Goal: Task Accomplishment & Management: Use online tool/utility

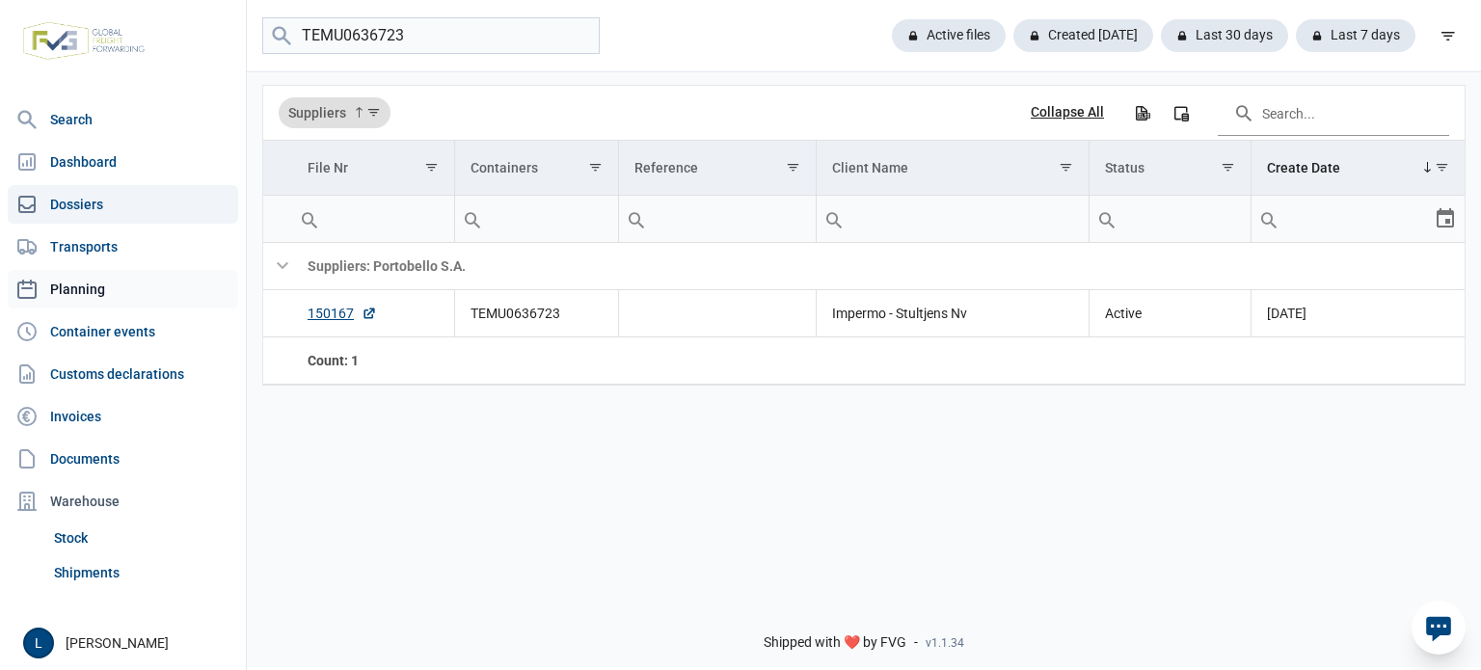
click at [132, 281] on link "Planning" at bounding box center [123, 289] width 231 height 39
click at [1295, 116] on input "Search in the data grid" at bounding box center [1333, 113] width 231 height 46
click at [135, 280] on link "Planning" at bounding box center [123, 289] width 231 height 39
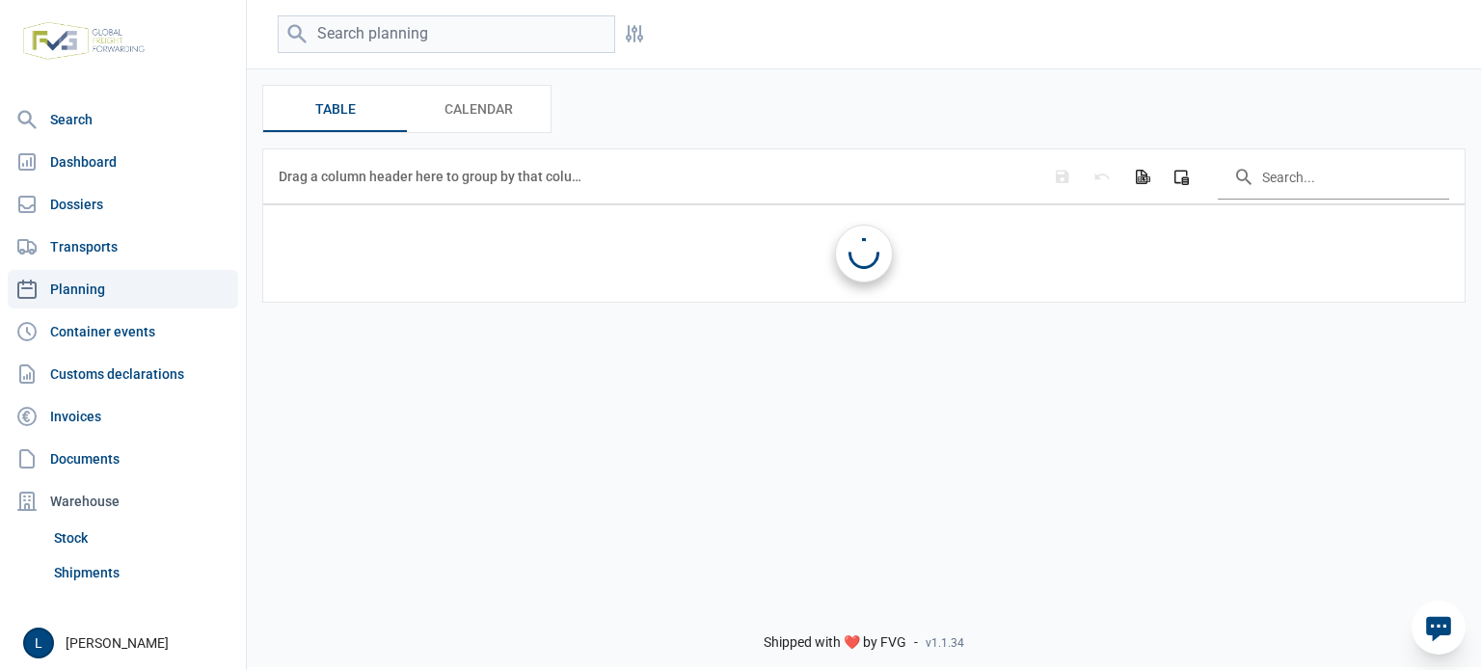
click at [42, 288] on link "Planning" at bounding box center [123, 289] width 231 height 39
click at [1261, 187] on input "Search in the data grid" at bounding box center [1333, 176] width 231 height 46
paste input "A250851"
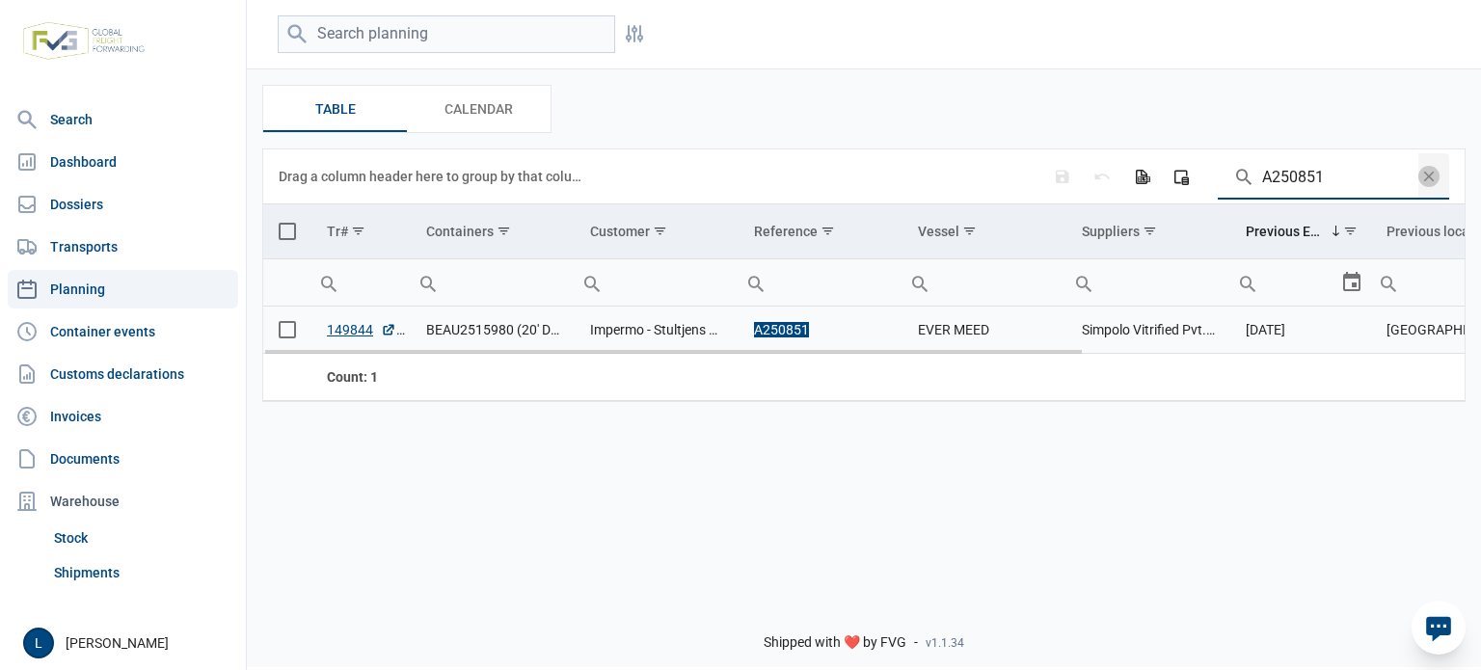
click at [290, 331] on span "Select row" at bounding box center [287, 329] width 17 height 17
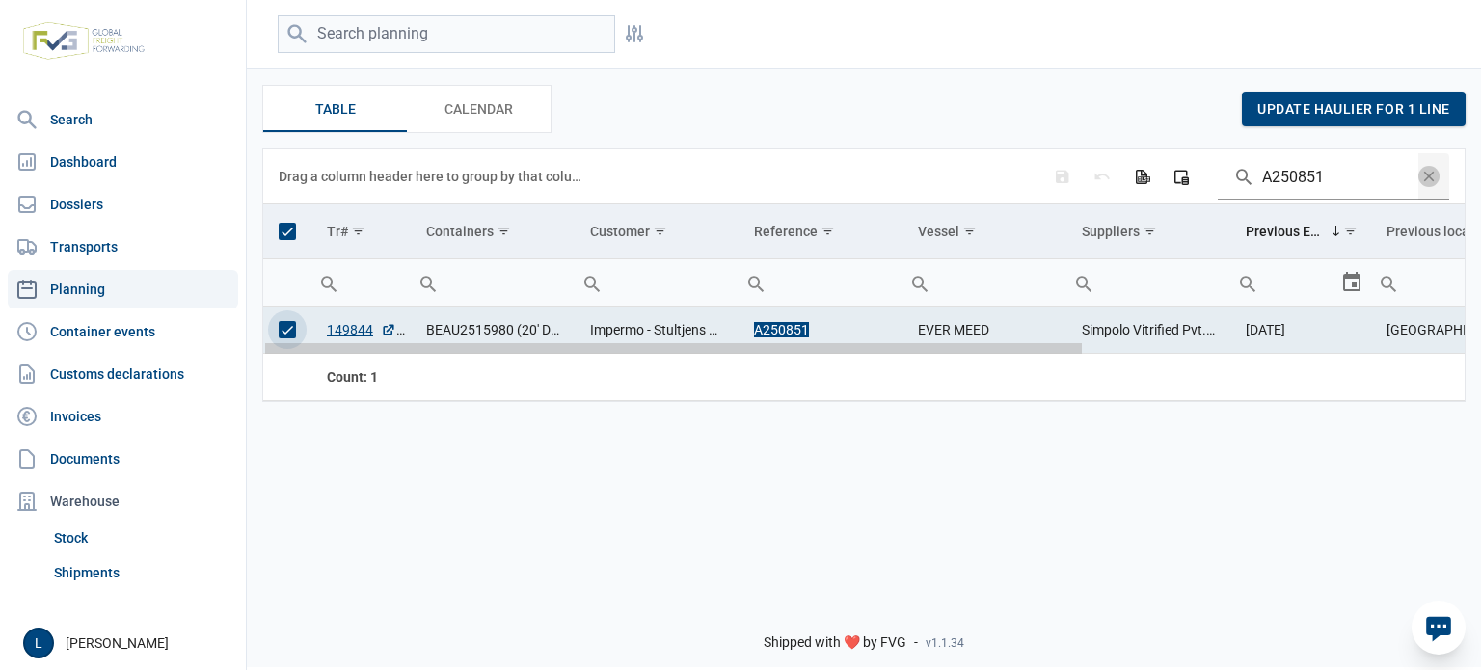
drag, startPoint x: 552, startPoint y: 354, endPoint x: 404, endPoint y: 361, distance: 147.7
click at [404, 361] on body "For evaluation purposes only. Redistribution prohibited. Please register an exi…" at bounding box center [740, 301] width 1481 height 670
click at [1304, 184] on input "A250851" at bounding box center [1318, 176] width 201 height 46
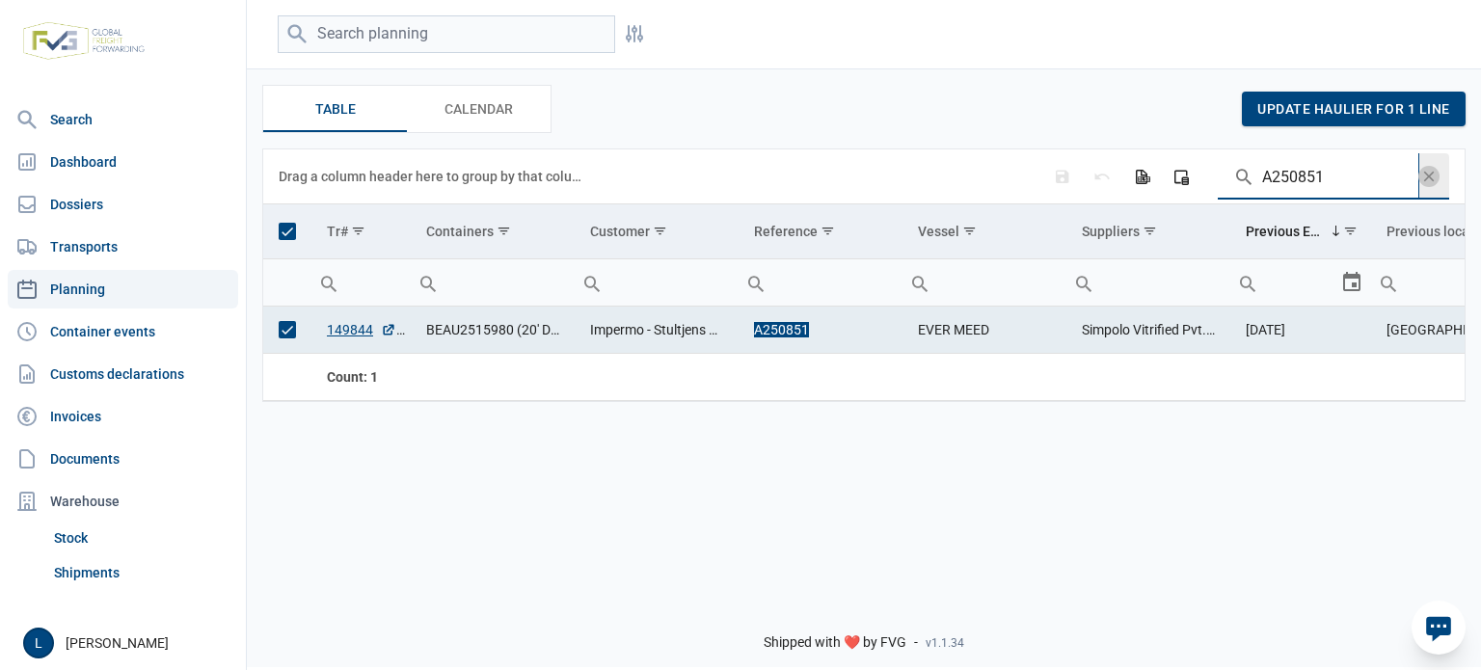
paste input "943"
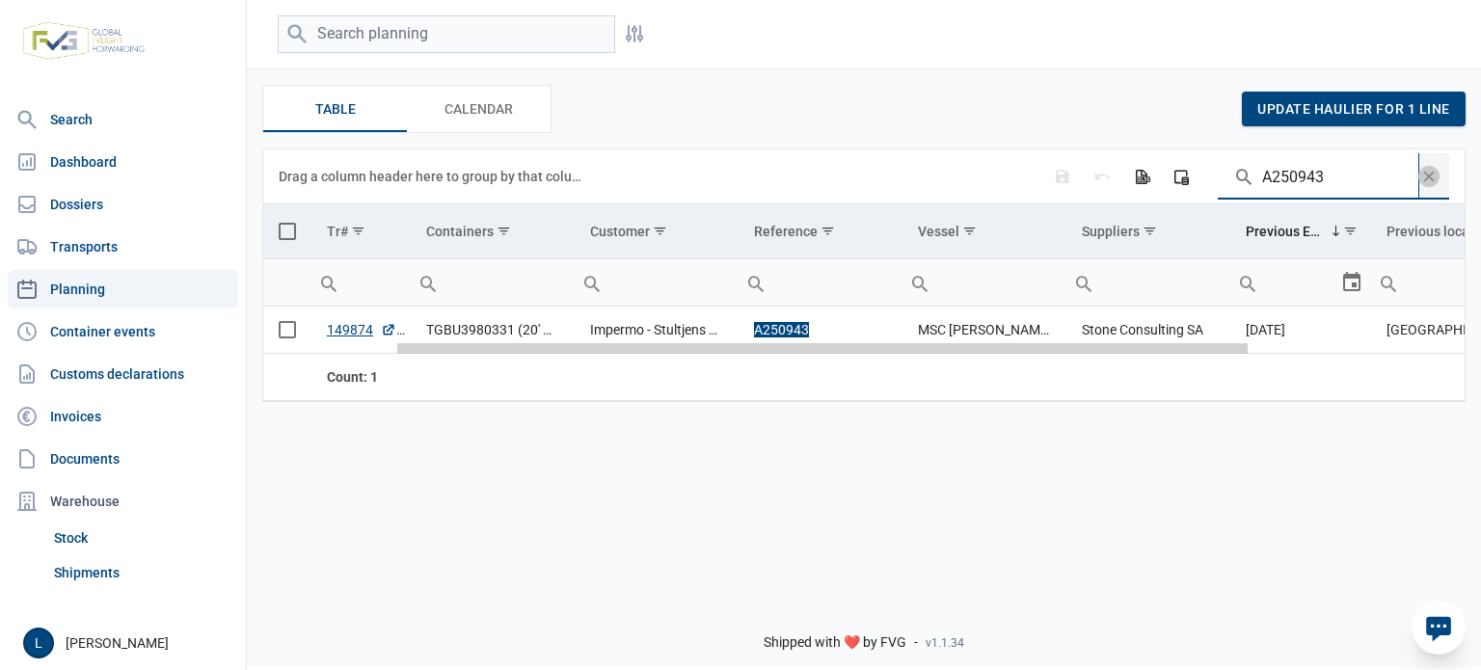
drag, startPoint x: 397, startPoint y: 350, endPoint x: 365, endPoint y: 342, distance: 33.7
click at [378, 359] on body "For evaluation purposes only. Redistribution prohibited. Please register an exi…" at bounding box center [740, 301] width 1481 height 670
type input "A250943"
click at [296, 220] on td "Data grid with 1 rows and 11 columns" at bounding box center [287, 231] width 48 height 55
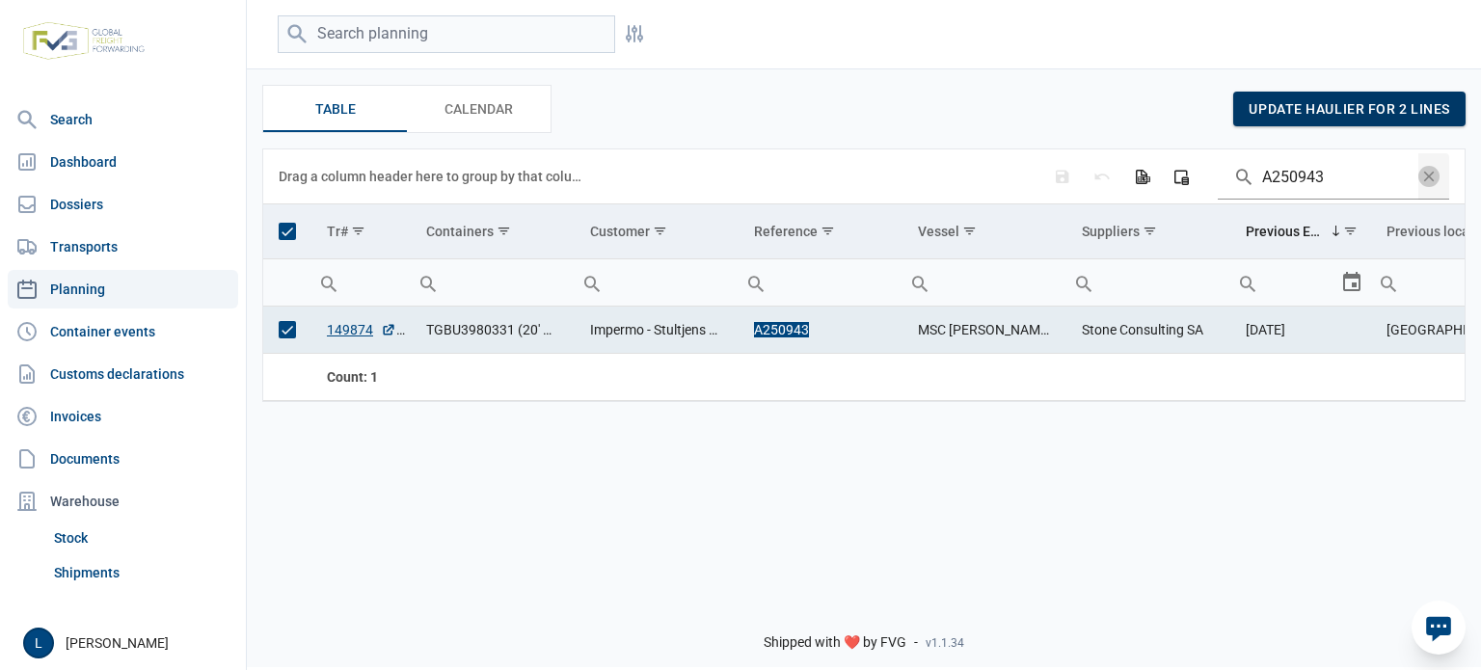
click at [1297, 122] on div "update haulier for 2 lines" at bounding box center [1350, 109] width 232 height 35
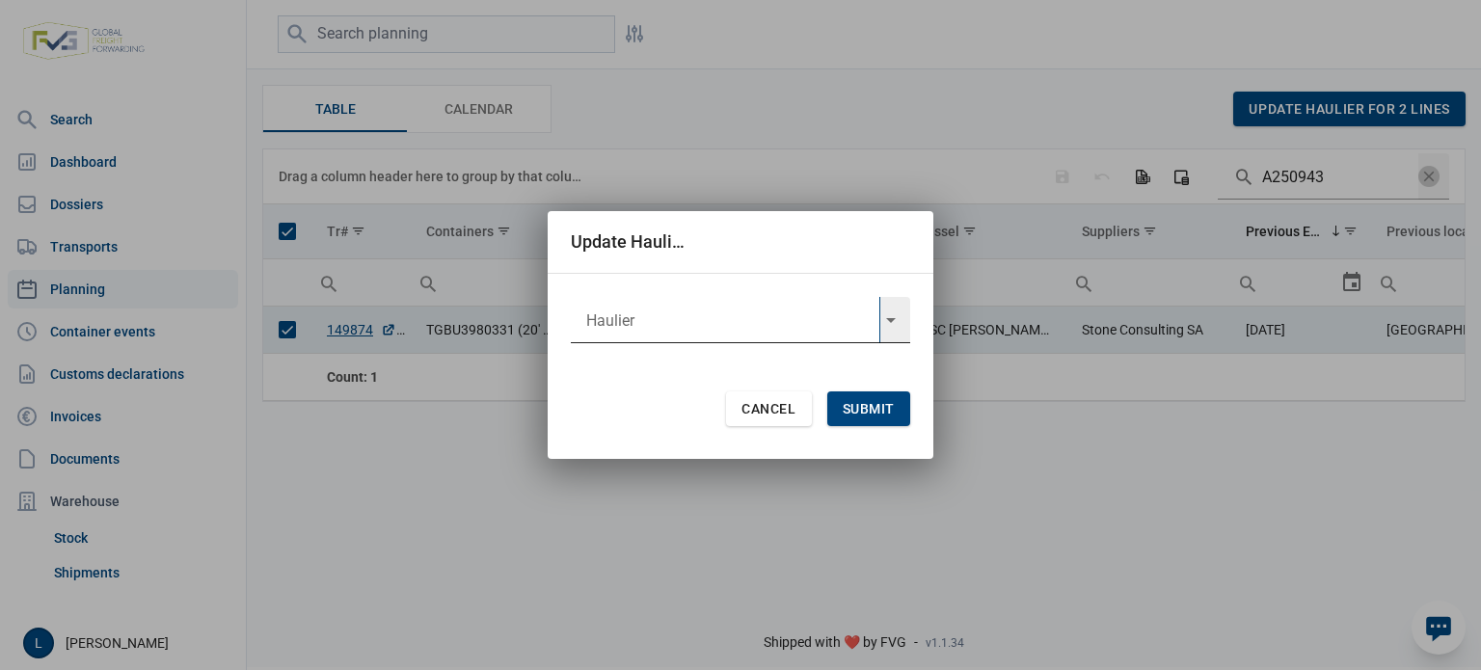
click at [765, 301] on input "text" at bounding box center [725, 320] width 309 height 46
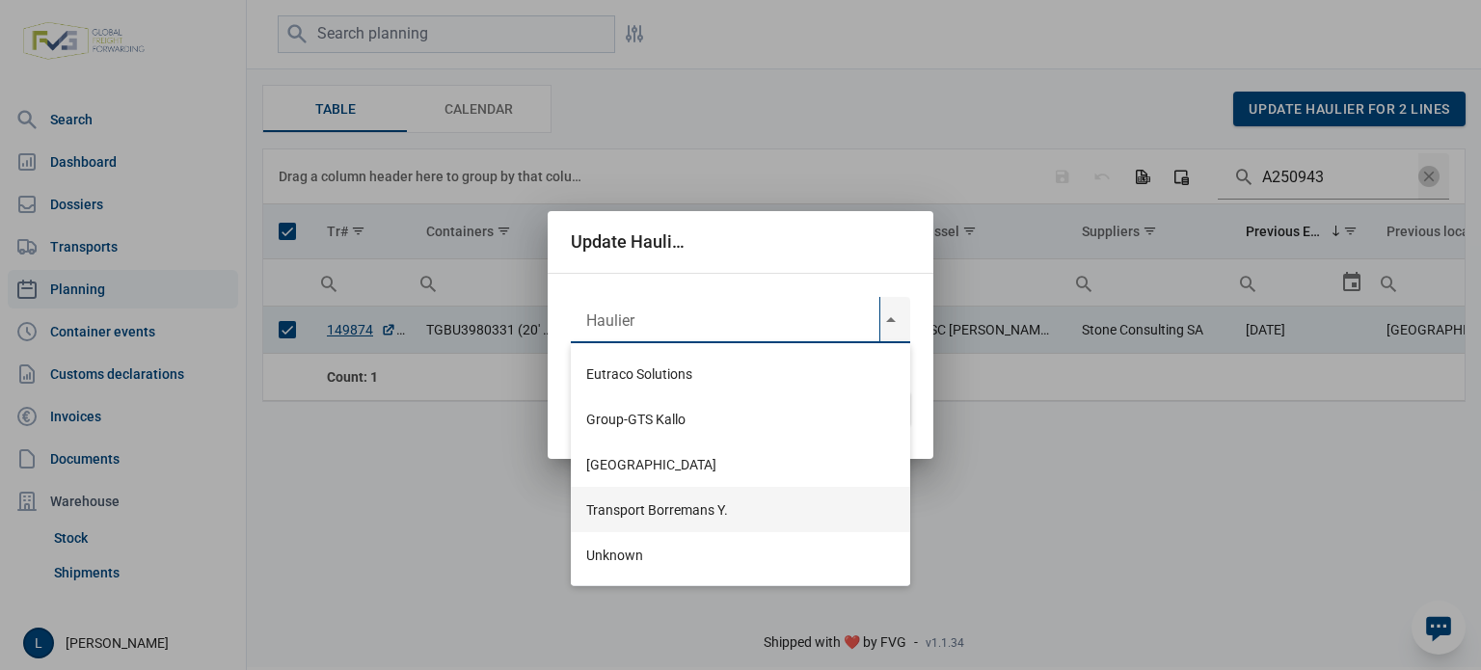
click at [724, 497] on div "Transport Borremans Y." at bounding box center [741, 509] width 340 height 45
type input "Transport Borremans Y."
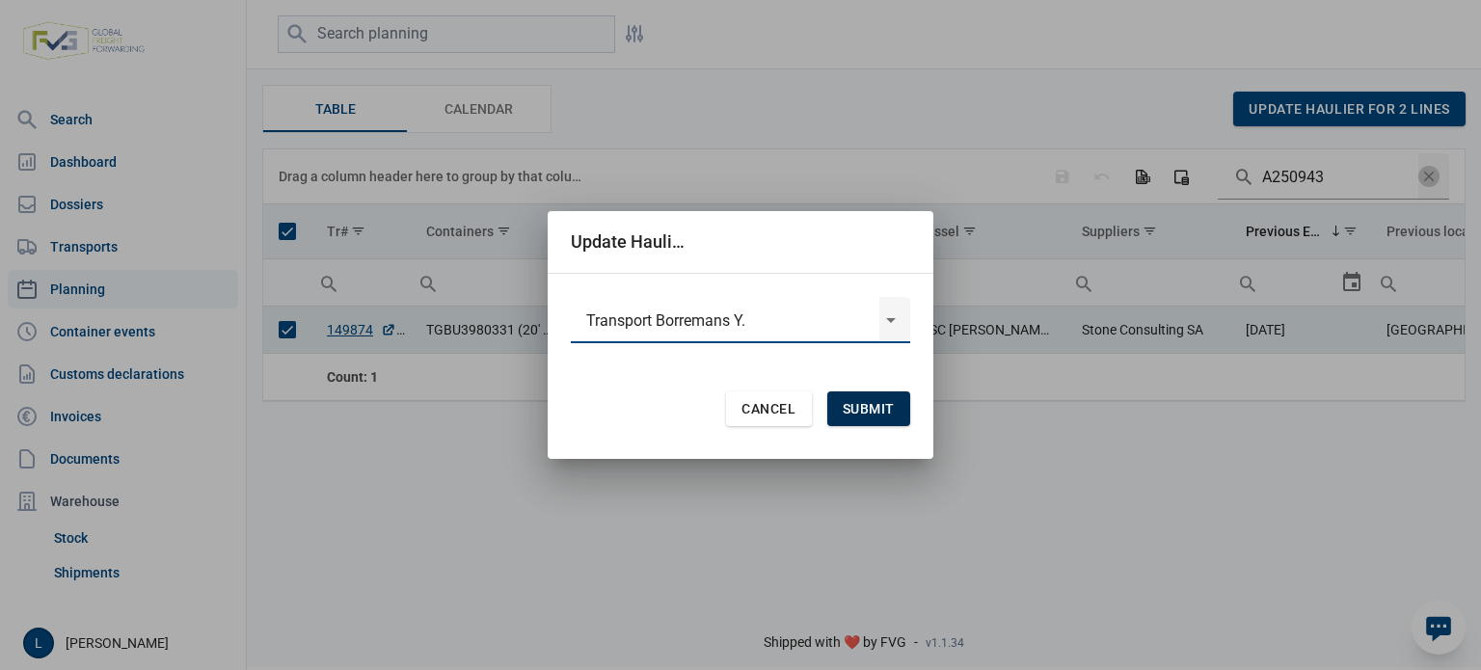
click at [865, 399] on div "Submit" at bounding box center [869, 409] width 83 height 35
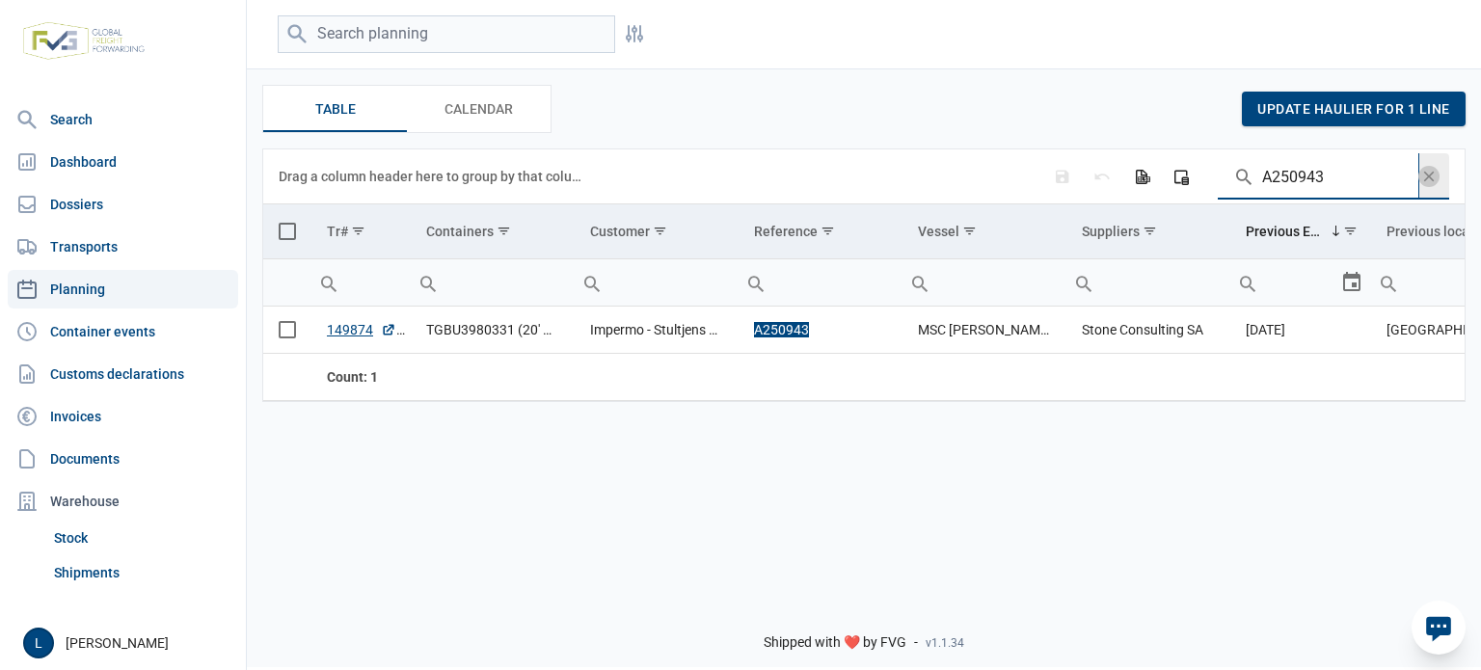
click at [1293, 173] on input "A250943" at bounding box center [1318, 176] width 201 height 46
paste input "5"
type input "A250953"
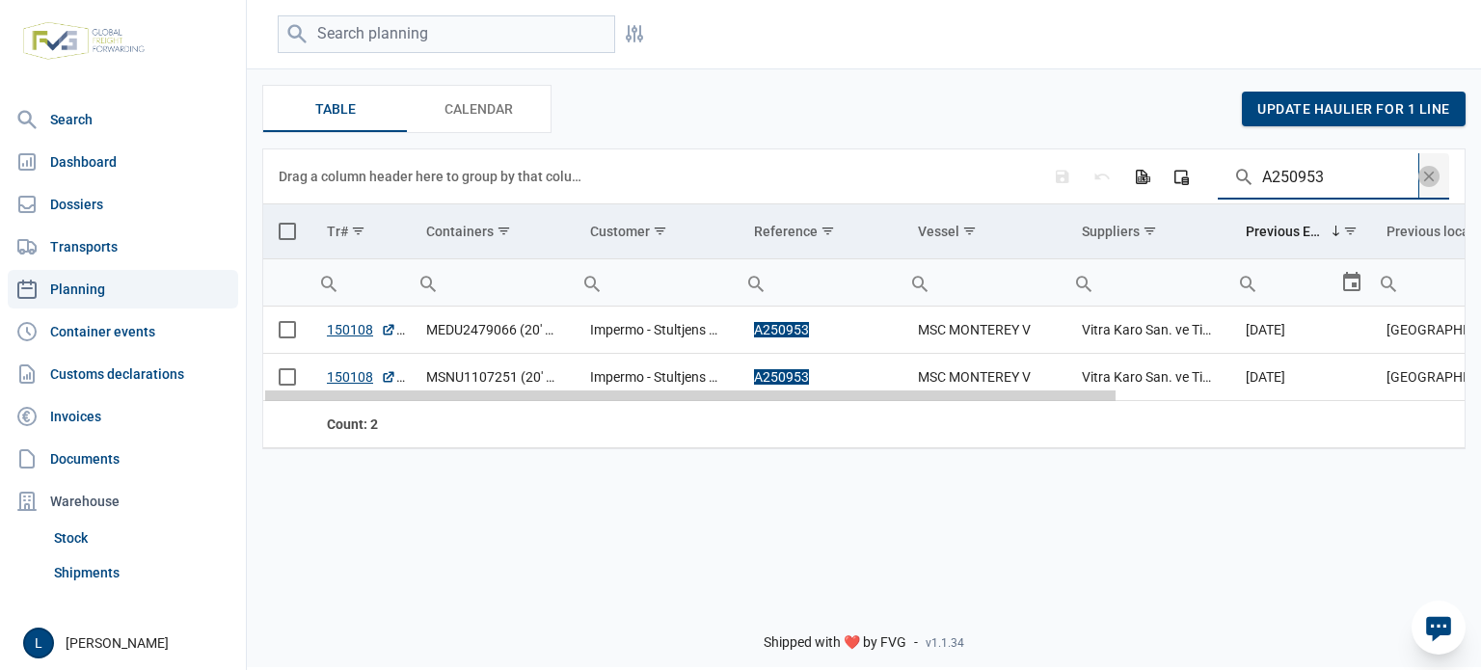
drag, startPoint x: 745, startPoint y: 399, endPoint x: 413, endPoint y: 400, distance: 331.8
click at [413, 400] on body "For evaluation purposes only. Redistribution prohibited. Please register an exi…" at bounding box center [740, 301] width 1481 height 670
click at [1431, 174] on span "Data grid toolbar" at bounding box center [1429, 176] width 21 height 21
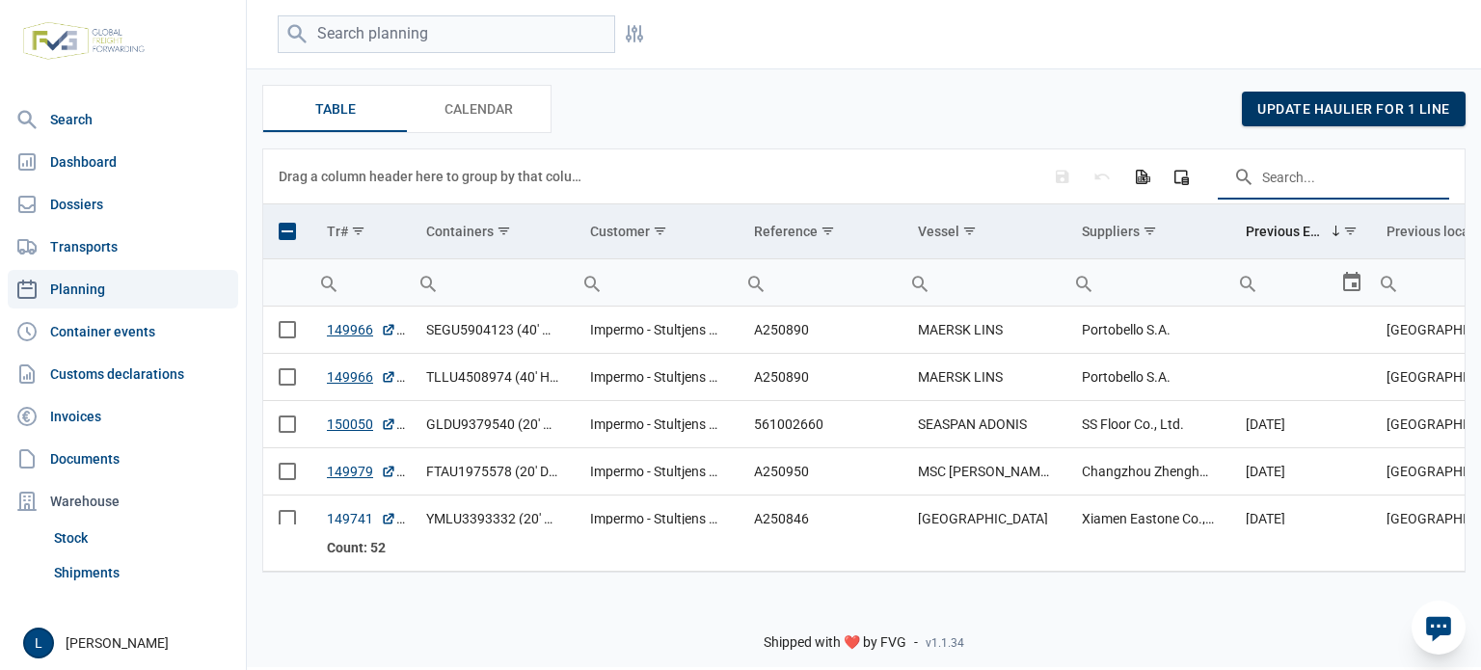
click at [1333, 116] on span "update haulier for 1 line" at bounding box center [1354, 108] width 193 height 15
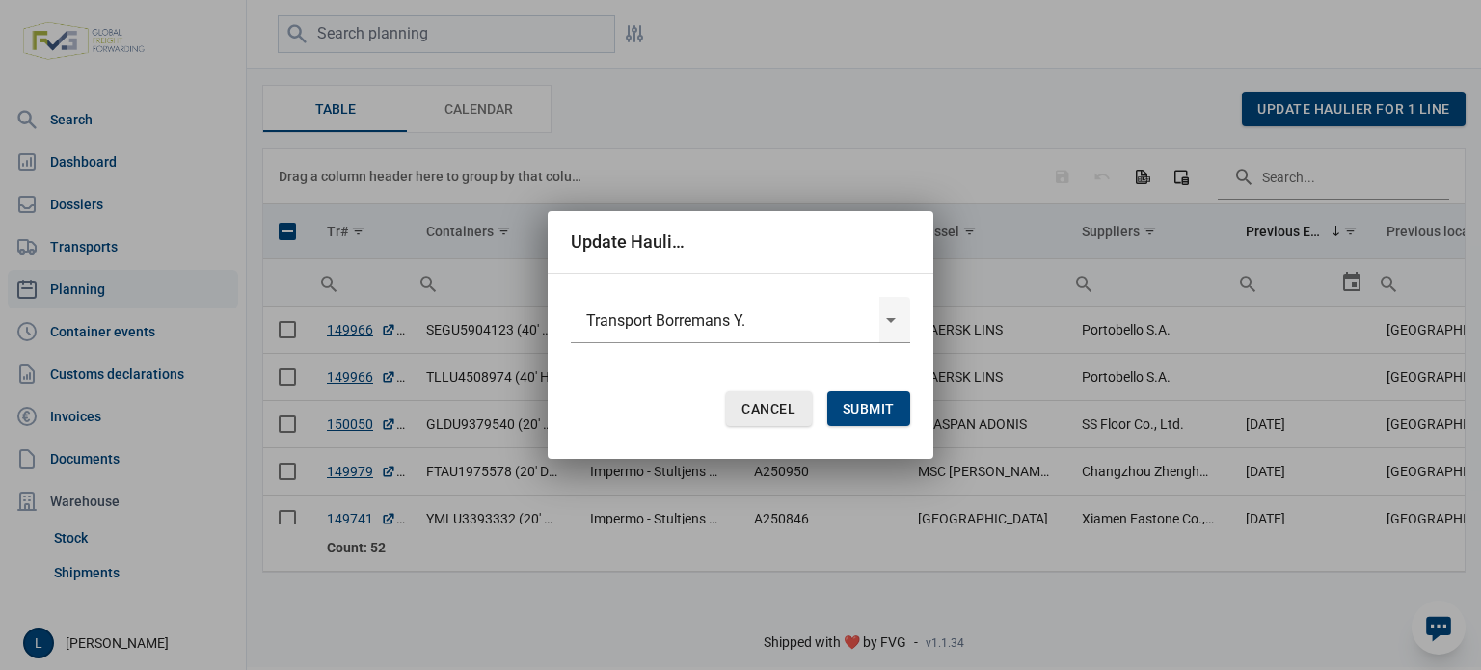
click at [786, 412] on span "Cancel" at bounding box center [769, 408] width 54 height 15
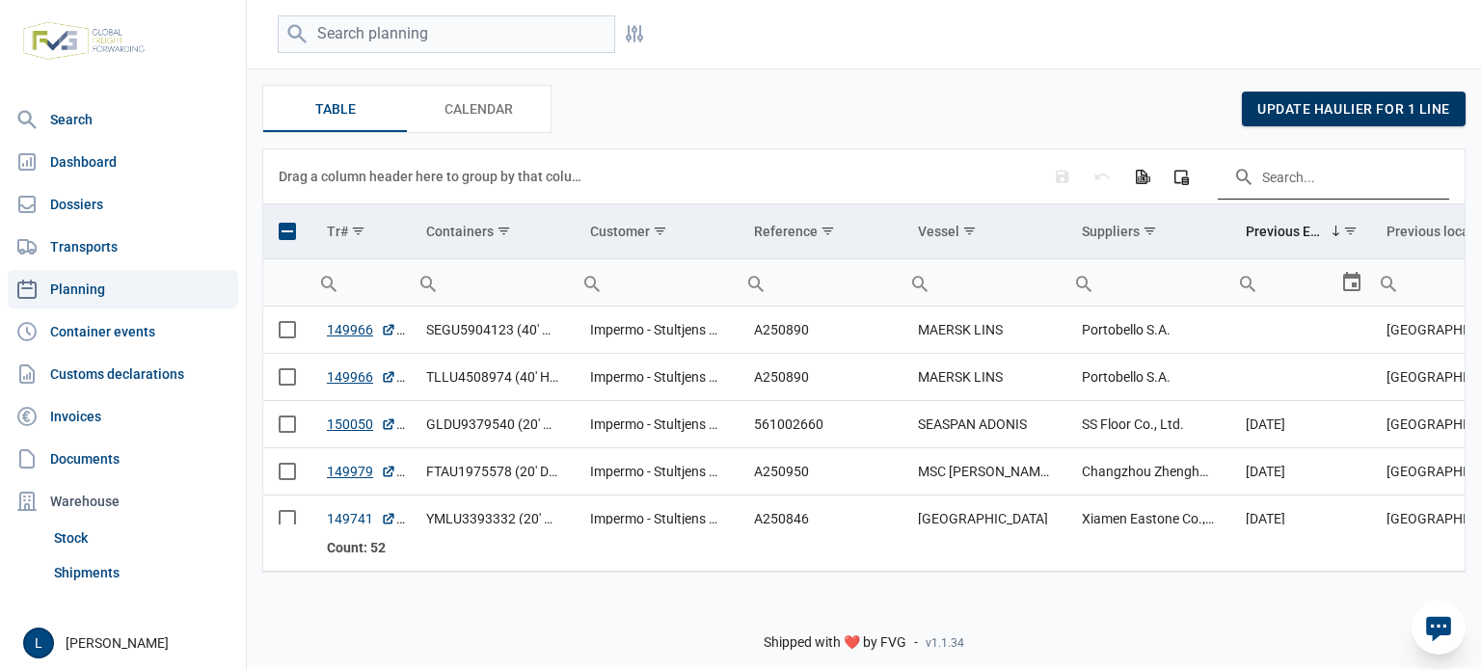
click at [1371, 122] on div "update haulier for 1 line" at bounding box center [1354, 109] width 224 height 35
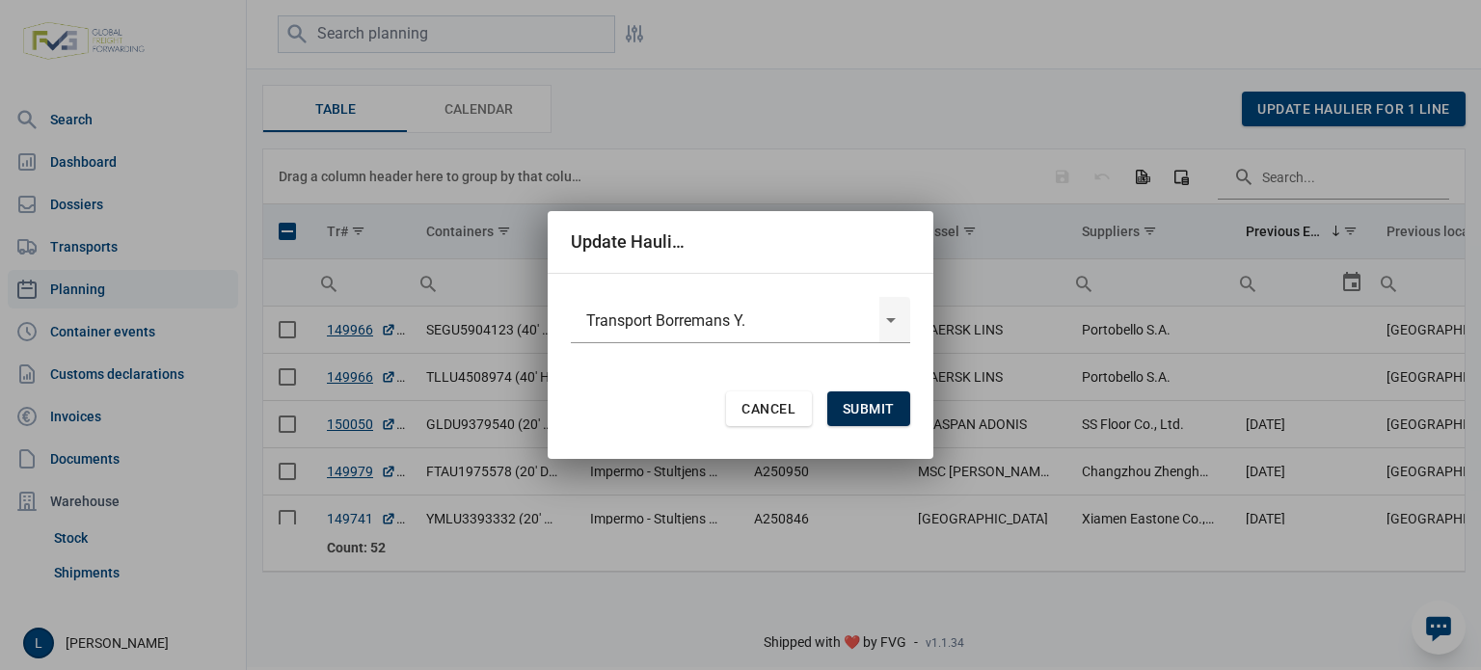
click at [874, 401] on span "Submit" at bounding box center [869, 408] width 52 height 15
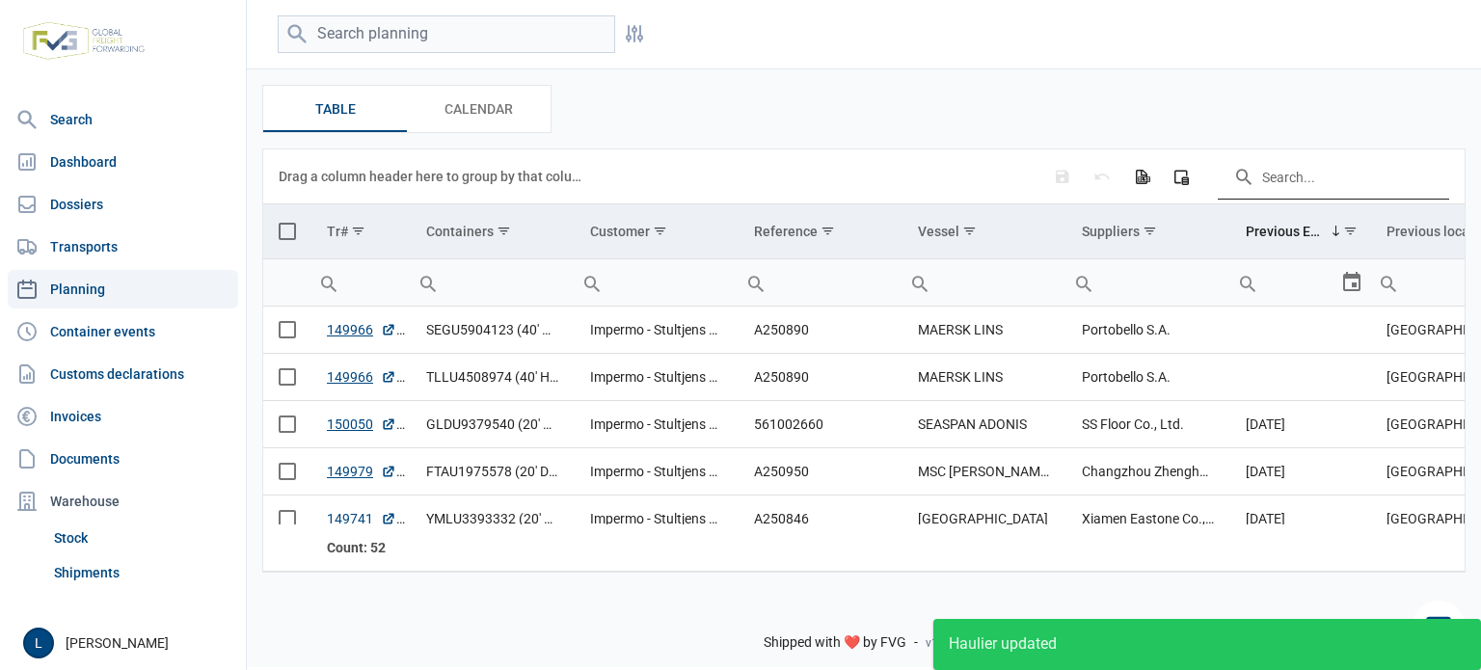
click at [1296, 182] on input "Search in the data grid" at bounding box center [1333, 176] width 231 height 46
paste input "A250953"
type input "A250953"
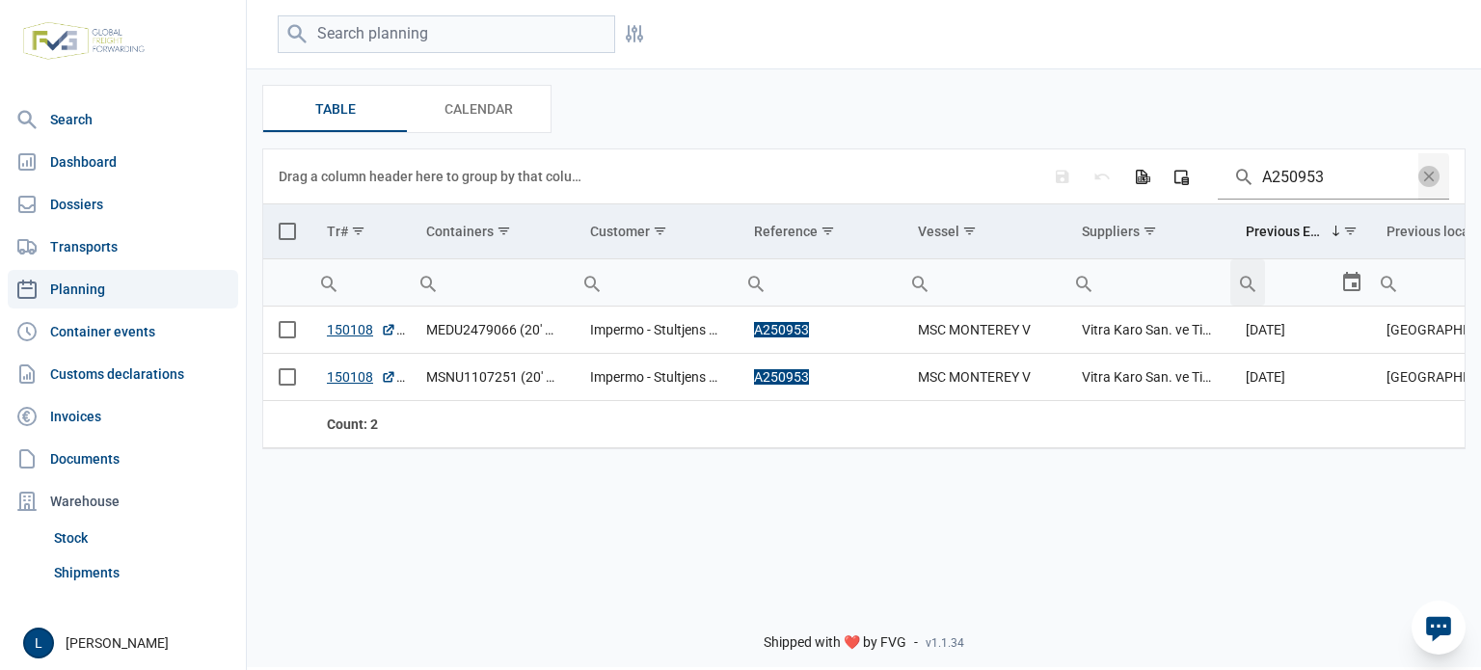
click at [291, 234] on span "Select all" at bounding box center [287, 231] width 17 height 17
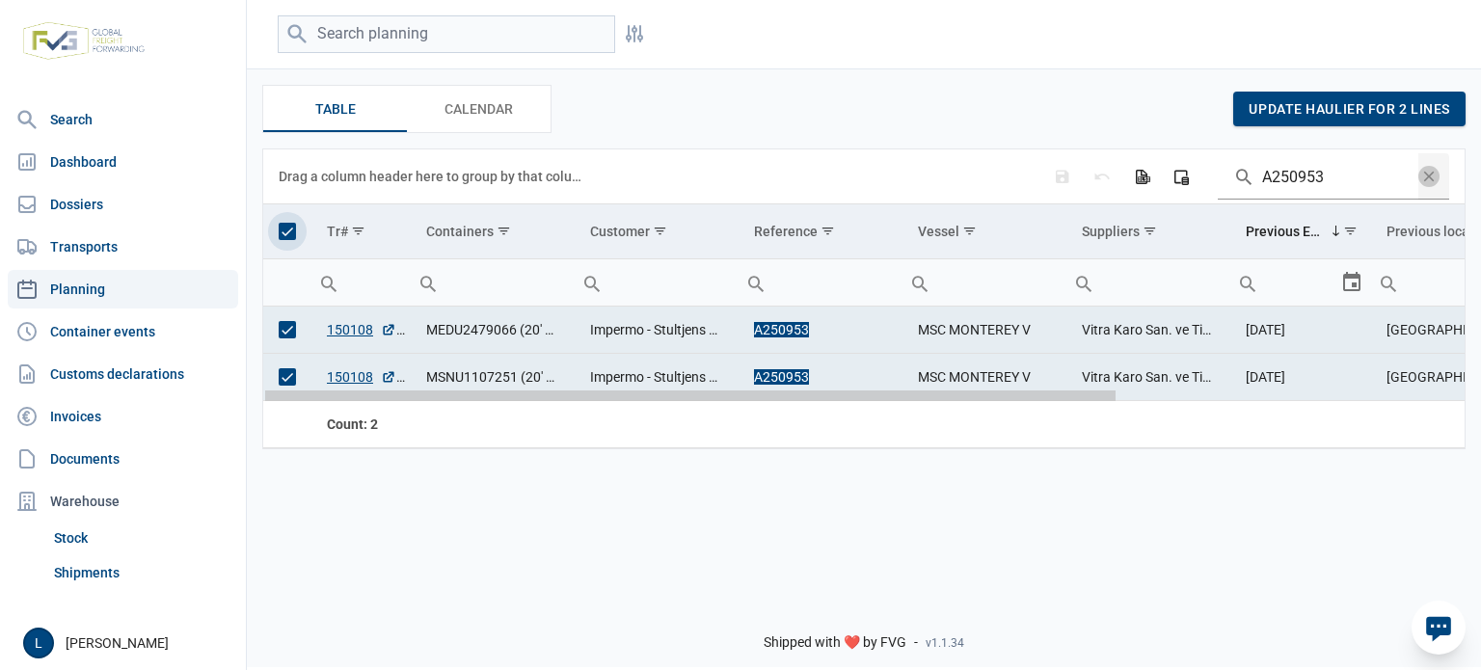
scroll to position [0, 489]
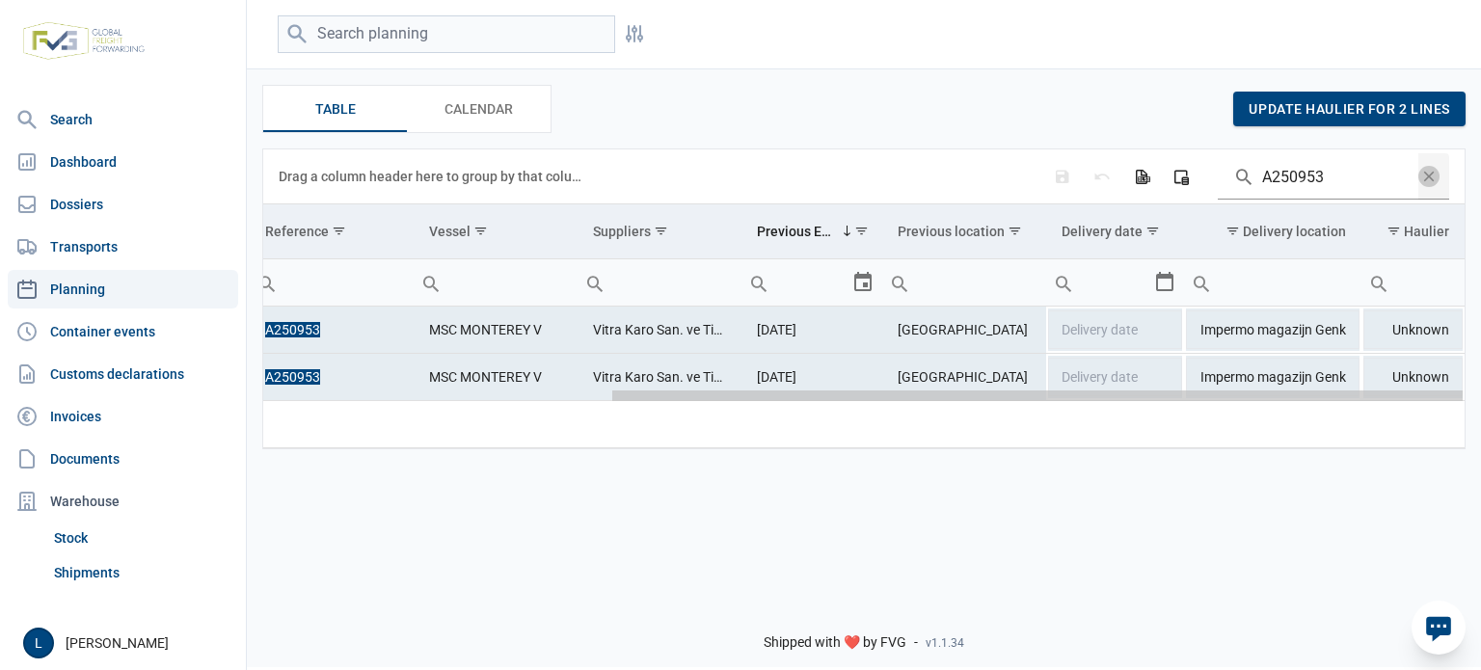
drag, startPoint x: 535, startPoint y: 398, endPoint x: 1292, endPoint y: 396, distance: 757.1
click at [1292, 396] on body "For evaluation purposes only. Redistribution prohibited. Please register an exi…" at bounding box center [740, 301] width 1481 height 670
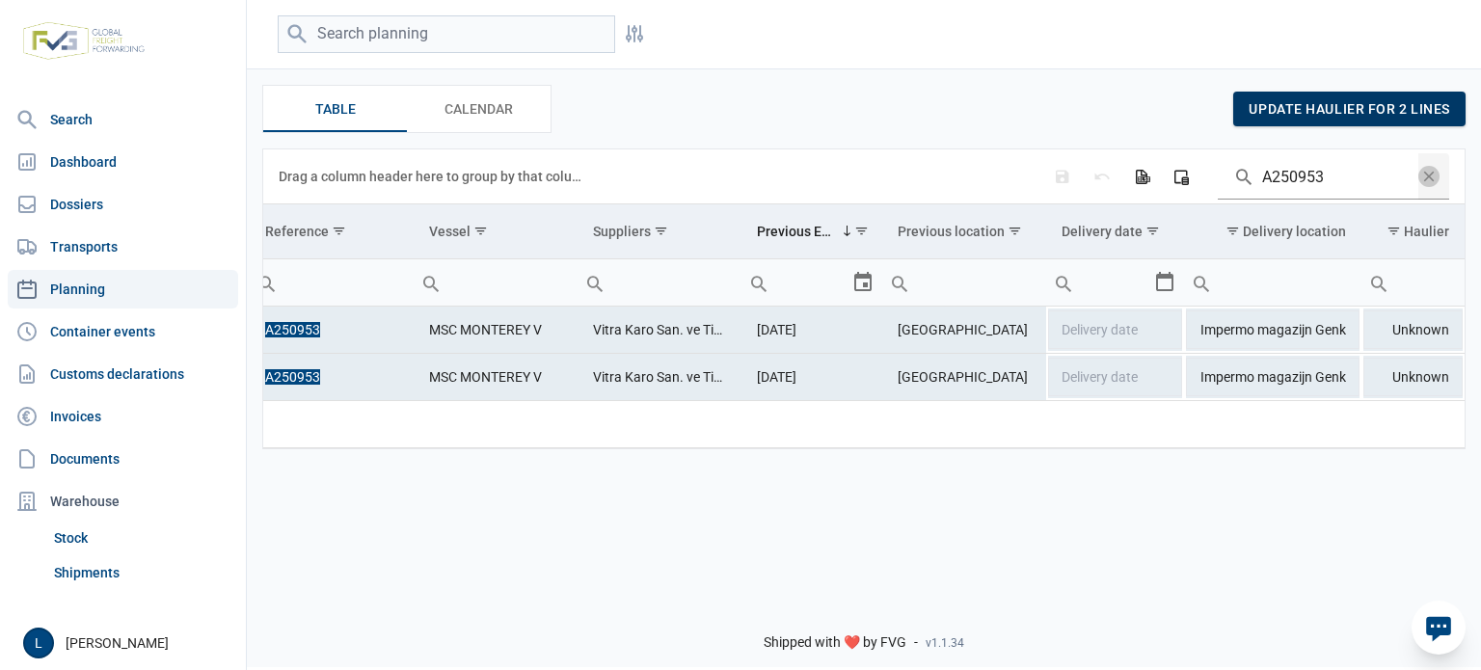
click at [1331, 120] on div "update haulier for 2 lines" at bounding box center [1350, 109] width 232 height 35
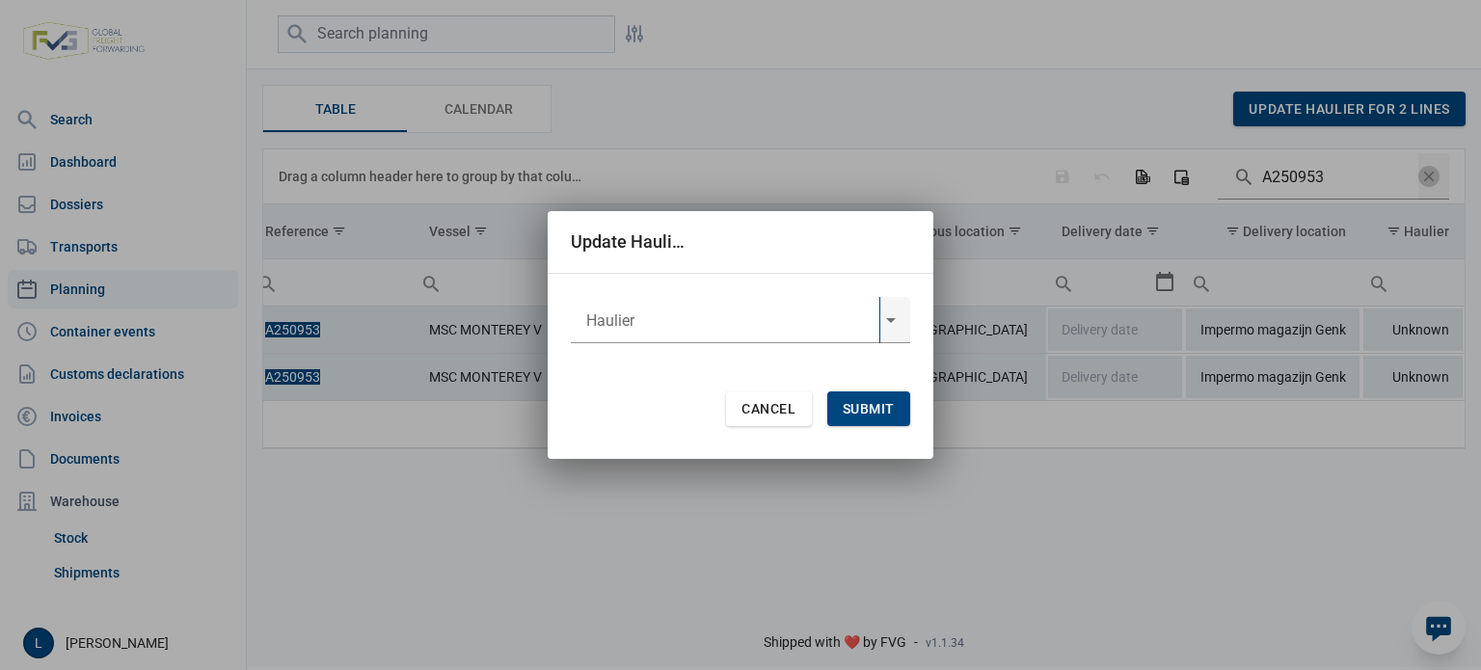
click at [795, 320] on input "text" at bounding box center [725, 320] width 309 height 46
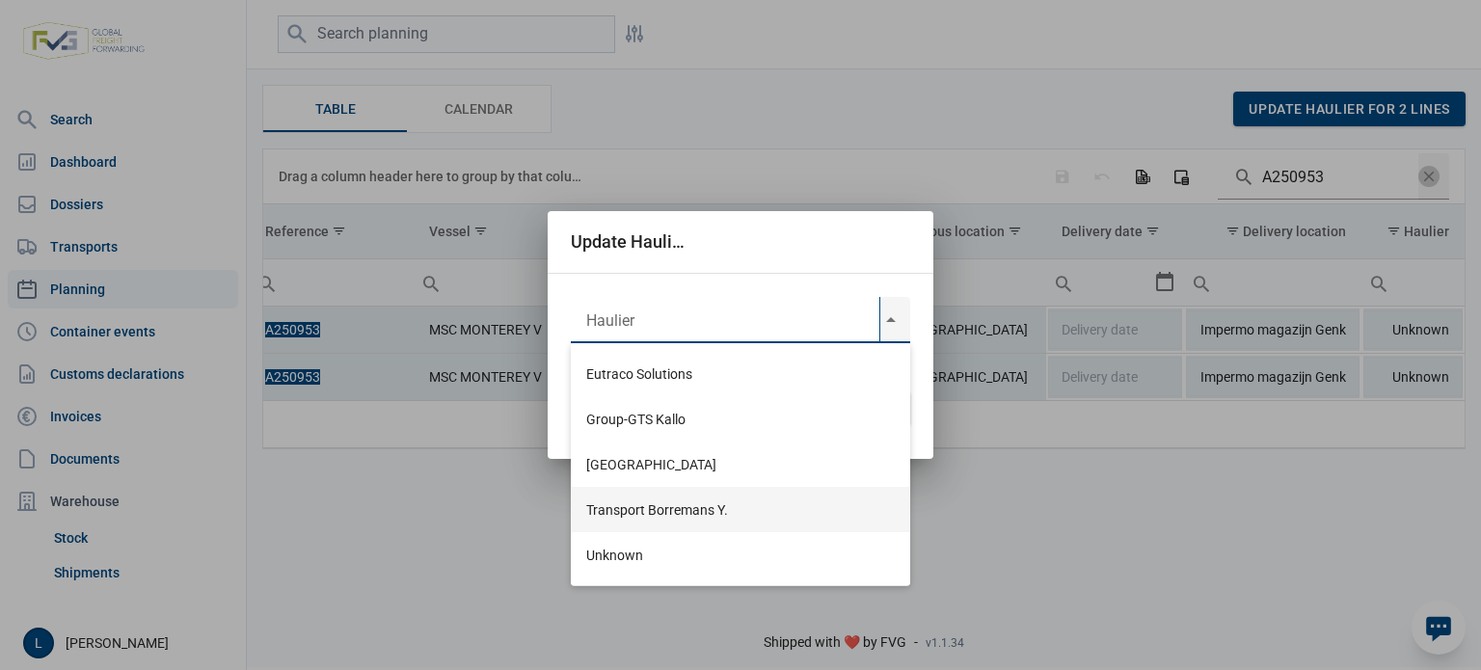
click at [748, 471] on div "[GEOGRAPHIC_DATA]" at bounding box center [741, 464] width 340 height 45
type input "[GEOGRAPHIC_DATA]"
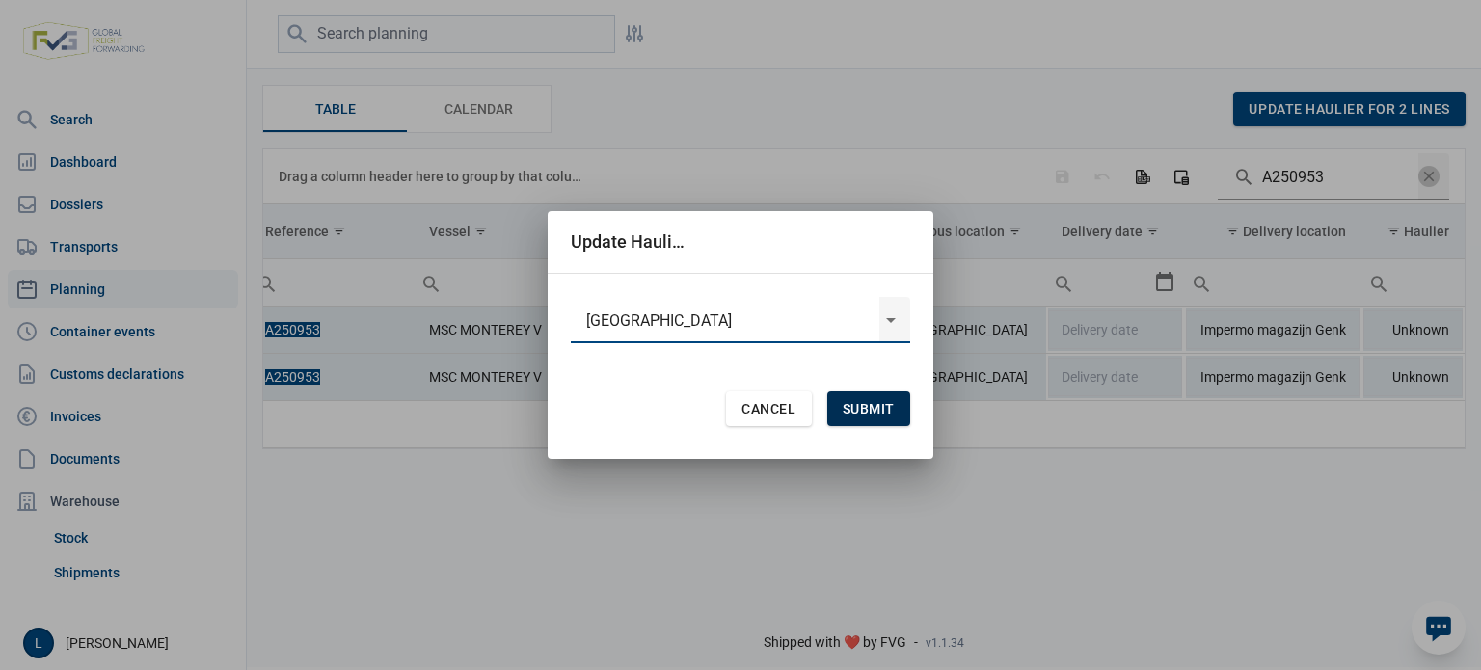
click at [871, 394] on div "Submit" at bounding box center [869, 409] width 83 height 35
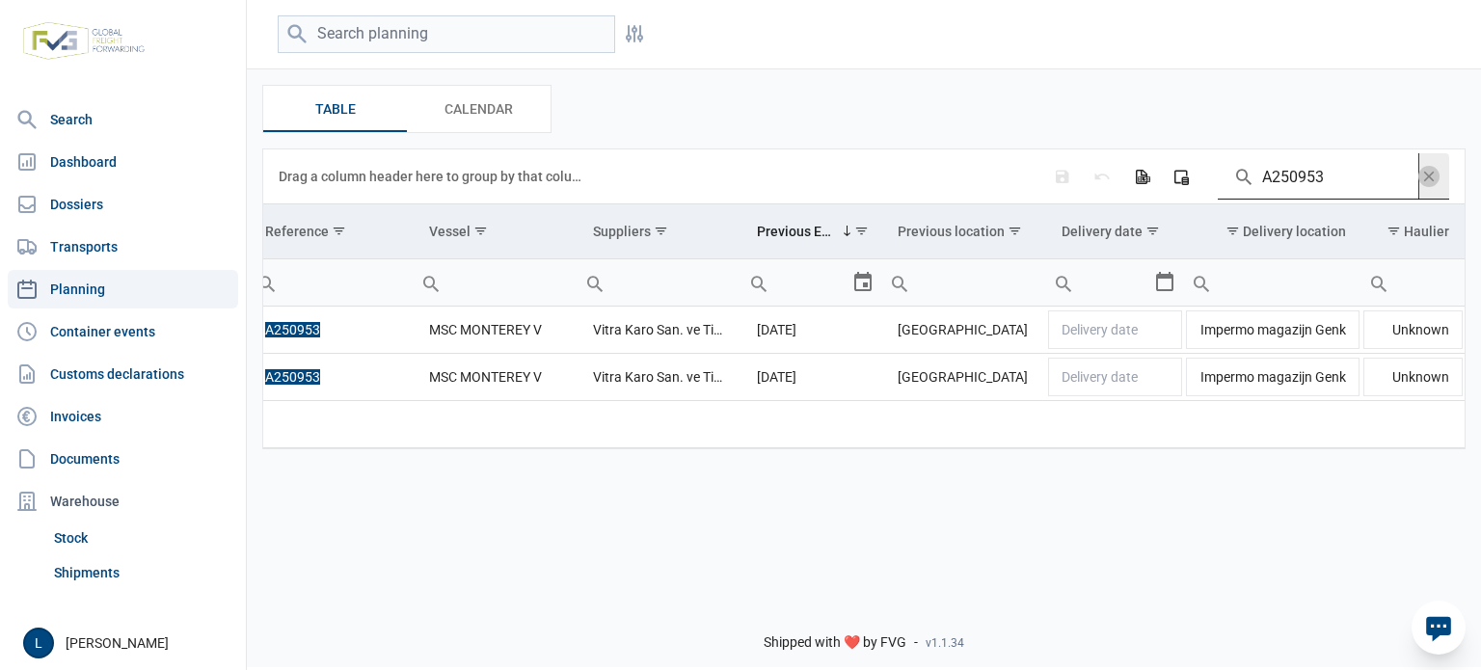
click at [1280, 177] on input "A250953" at bounding box center [1318, 176] width 201 height 46
paste input "42"
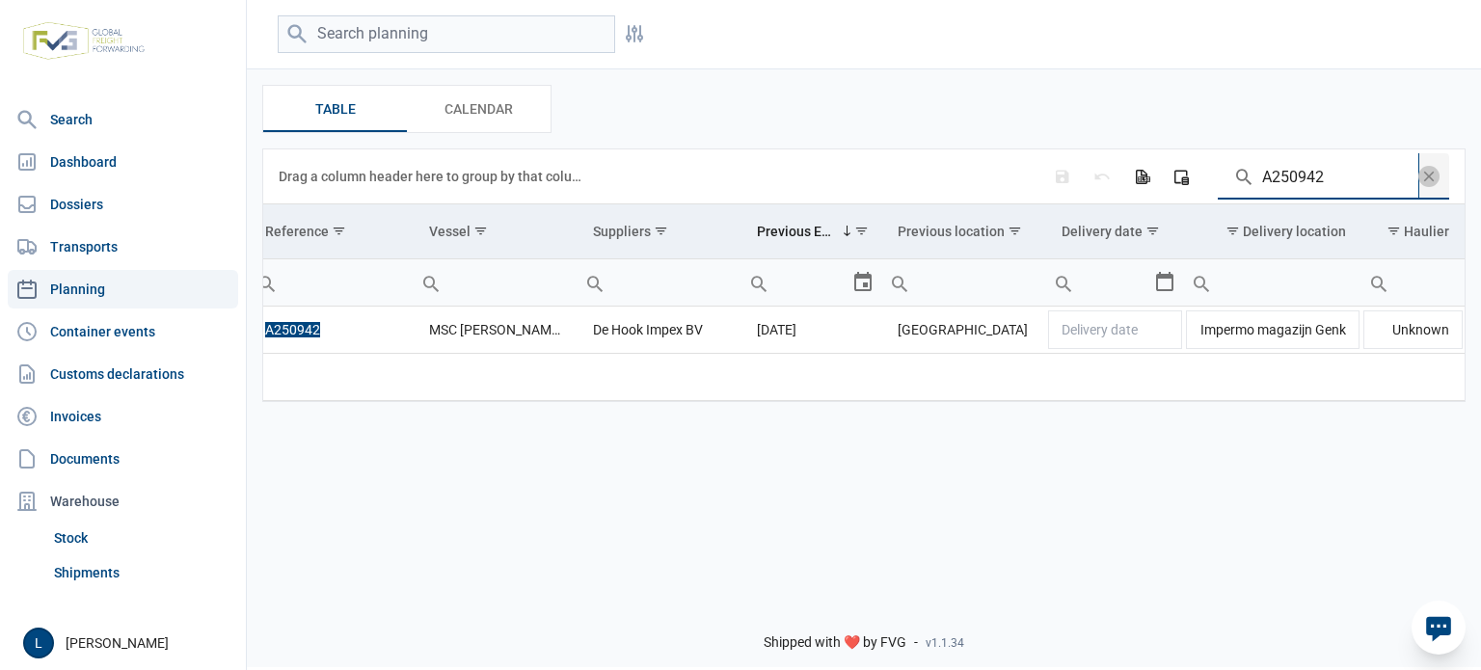
scroll to position [0, 0]
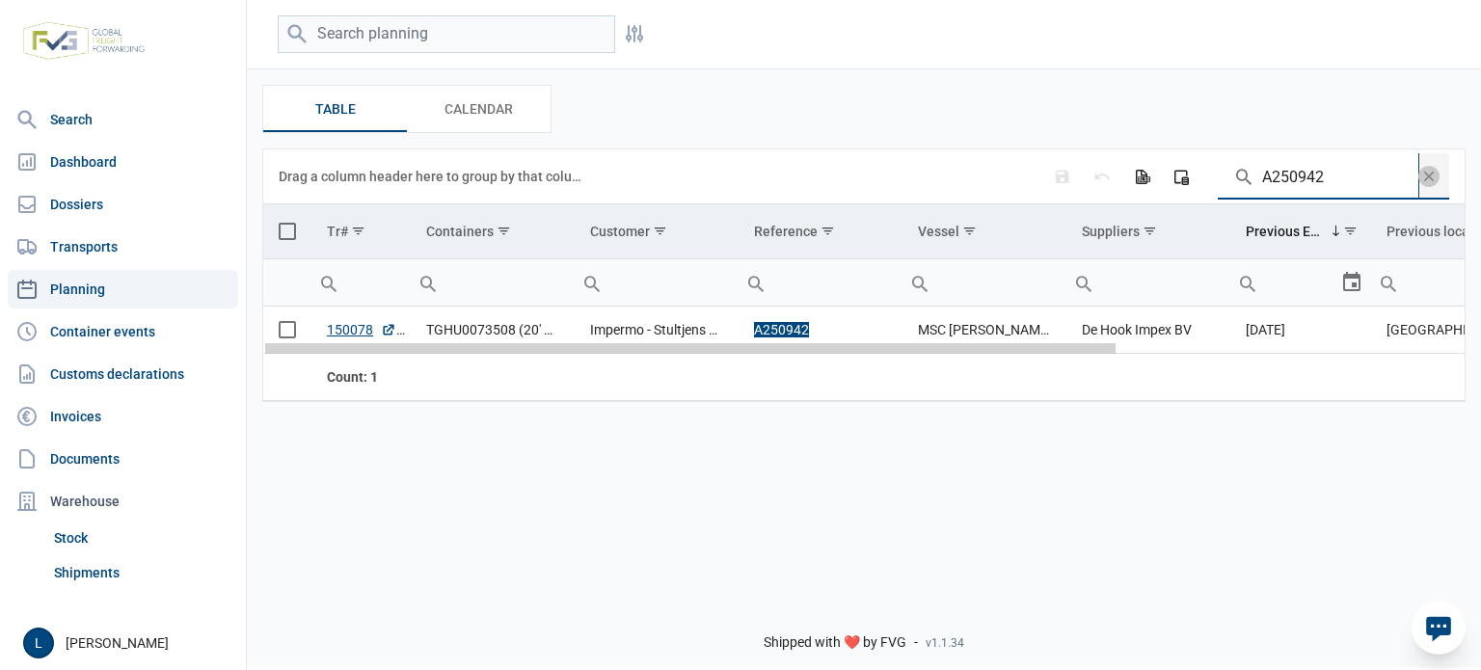
drag, startPoint x: 829, startPoint y: 360, endPoint x: 436, endPoint y: 366, distance: 392.6
click at [437, 366] on body "For evaluation purposes only. Redistribution prohibited. Please register an exi…" at bounding box center [740, 301] width 1481 height 670
type input "A250942"
click at [283, 225] on span "Select all" at bounding box center [287, 231] width 17 height 17
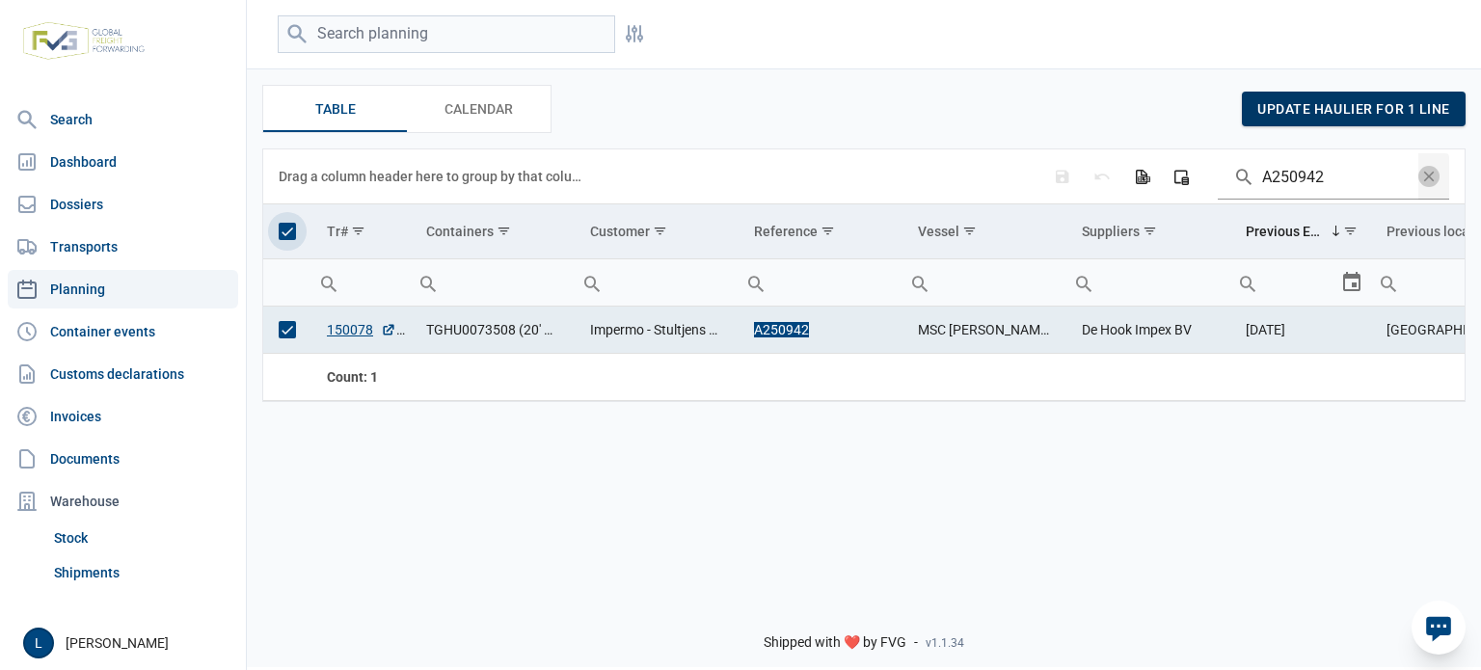
click at [1296, 123] on div "update haulier for 1 line" at bounding box center [1354, 109] width 224 height 35
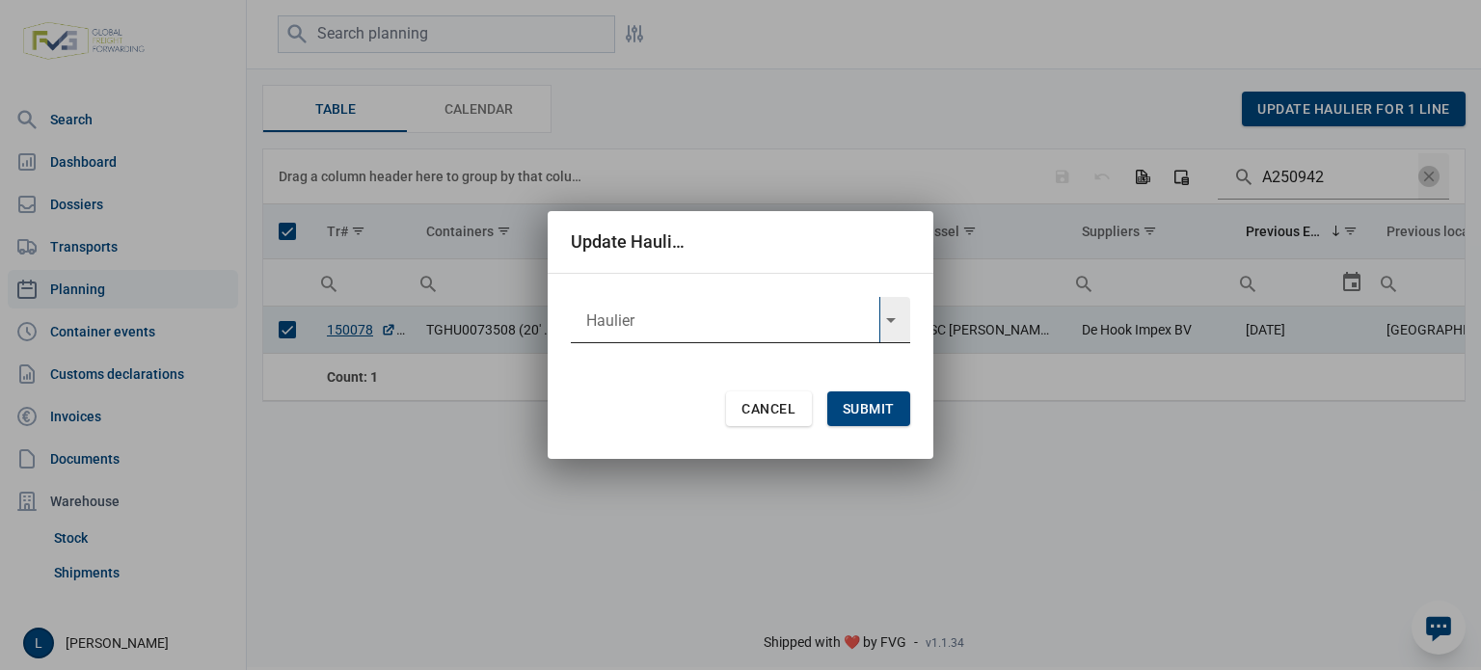
click at [605, 326] on input "text" at bounding box center [725, 320] width 309 height 46
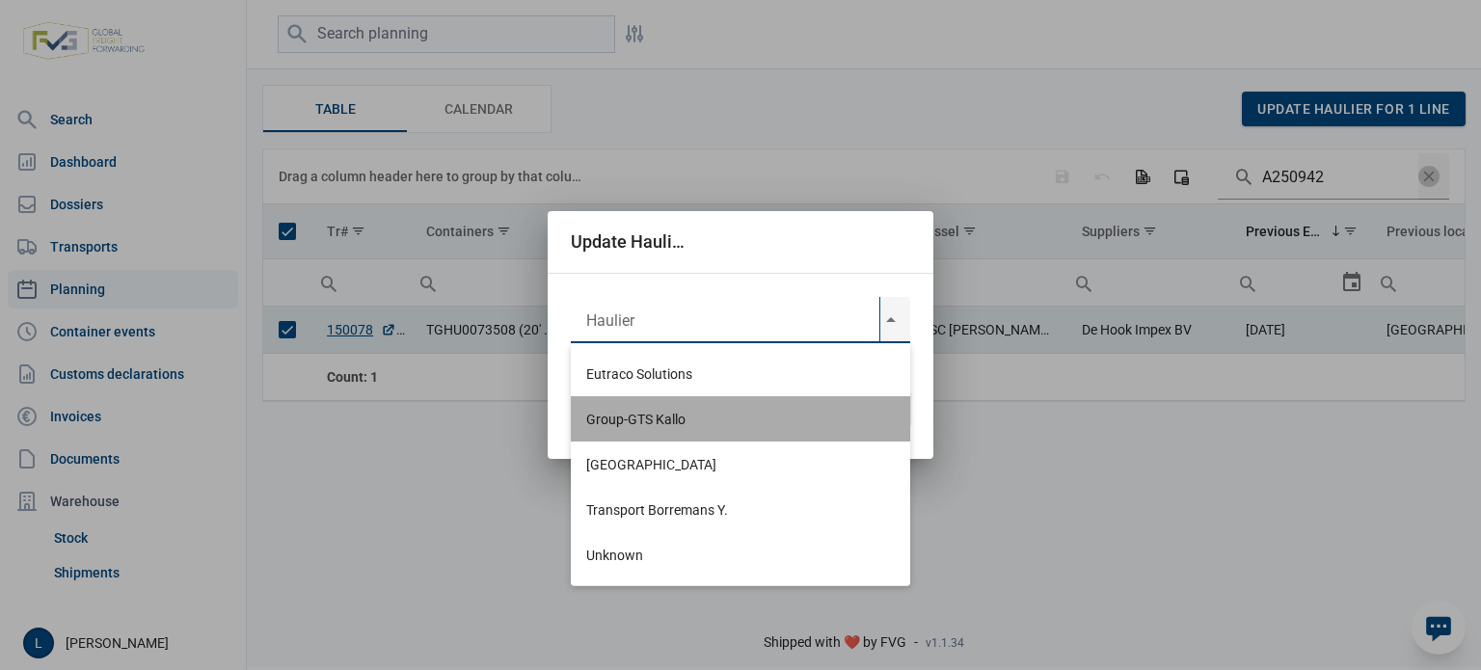
click at [659, 436] on div "Group-GTS Kallo" at bounding box center [741, 418] width 340 height 45
type input "Group-GTS Kallo"
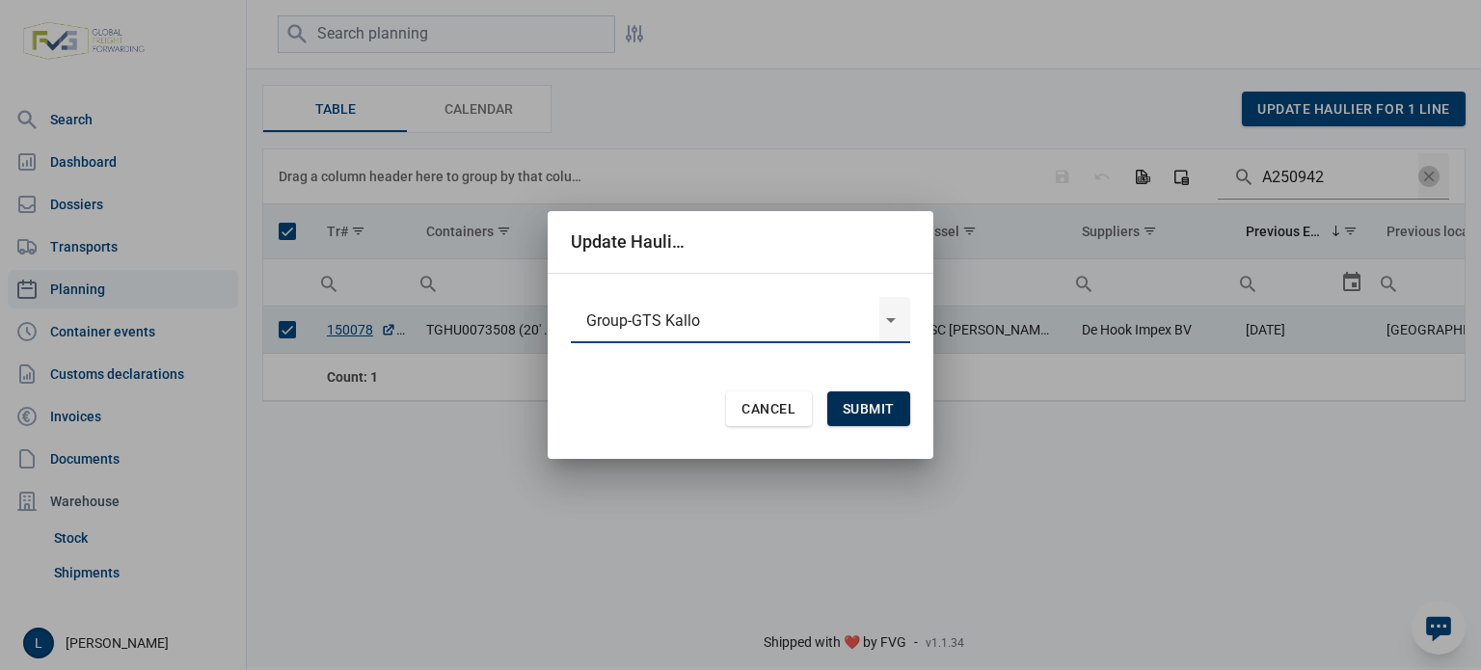
click at [868, 415] on span "Submit" at bounding box center [869, 408] width 52 height 15
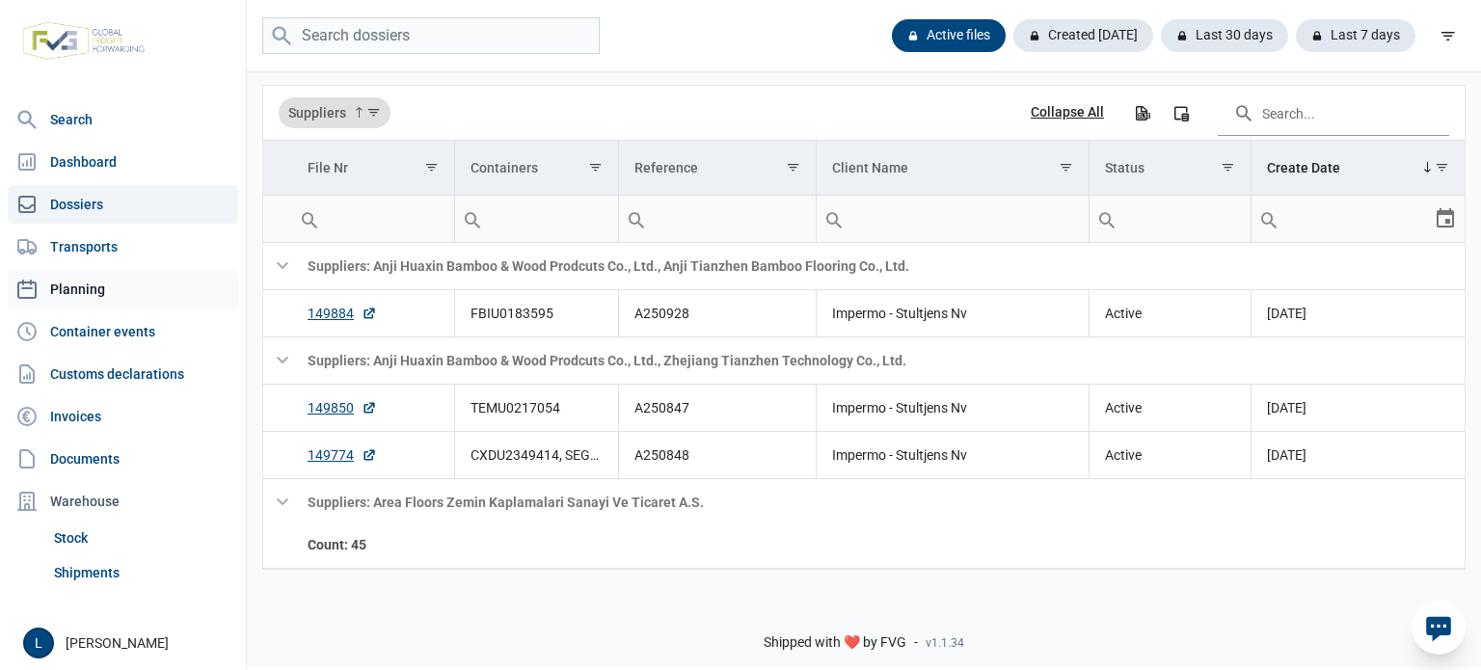
click at [118, 297] on link "Planning" at bounding box center [123, 289] width 231 height 39
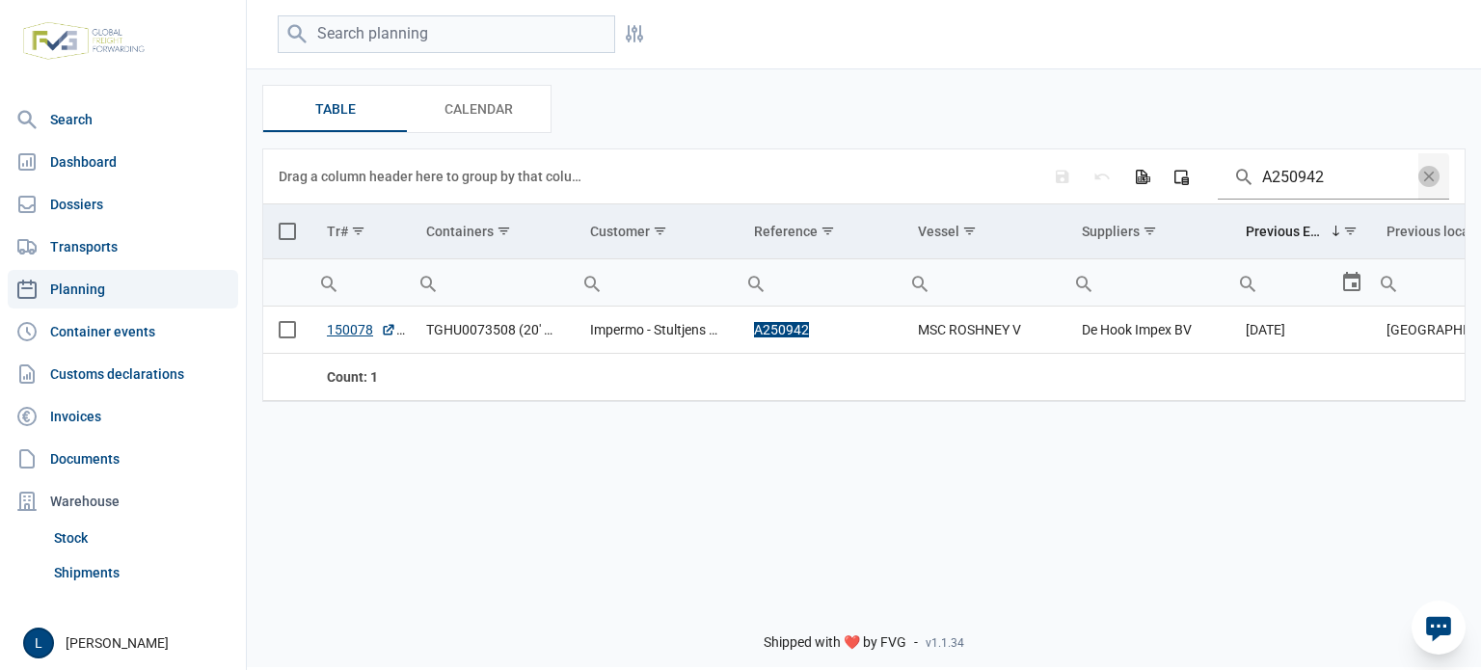
click at [269, 221] on td "Data grid with 1 rows and 11 columns" at bounding box center [287, 231] width 48 height 55
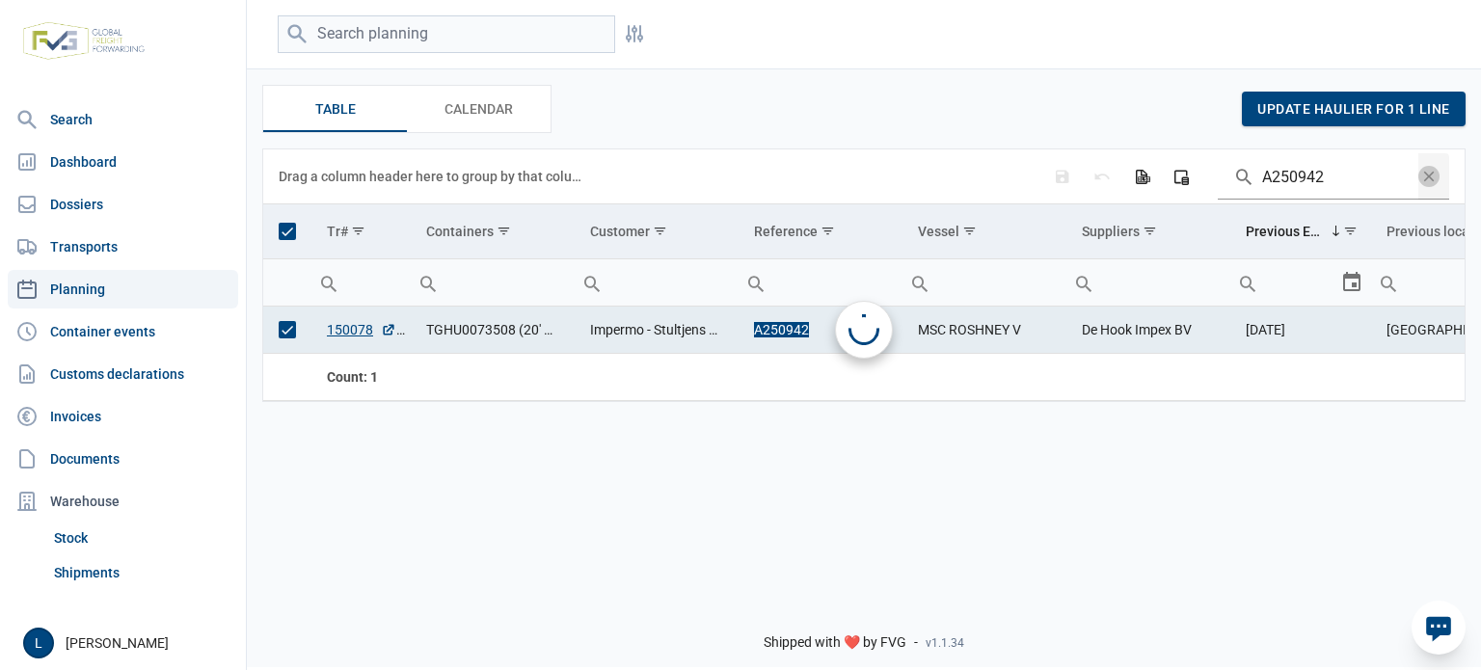
click at [284, 229] on span "Select all" at bounding box center [287, 231] width 17 height 17
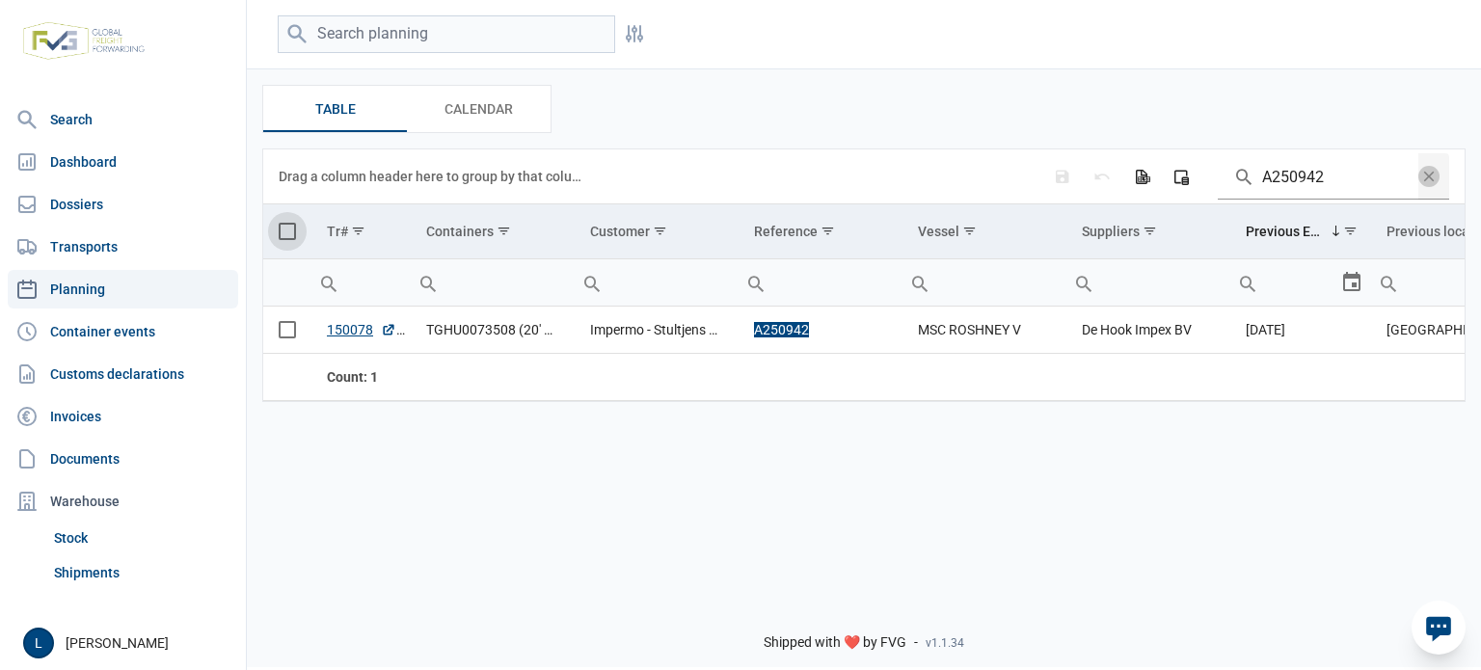
click at [279, 228] on span "Select all" at bounding box center [287, 231] width 17 height 17
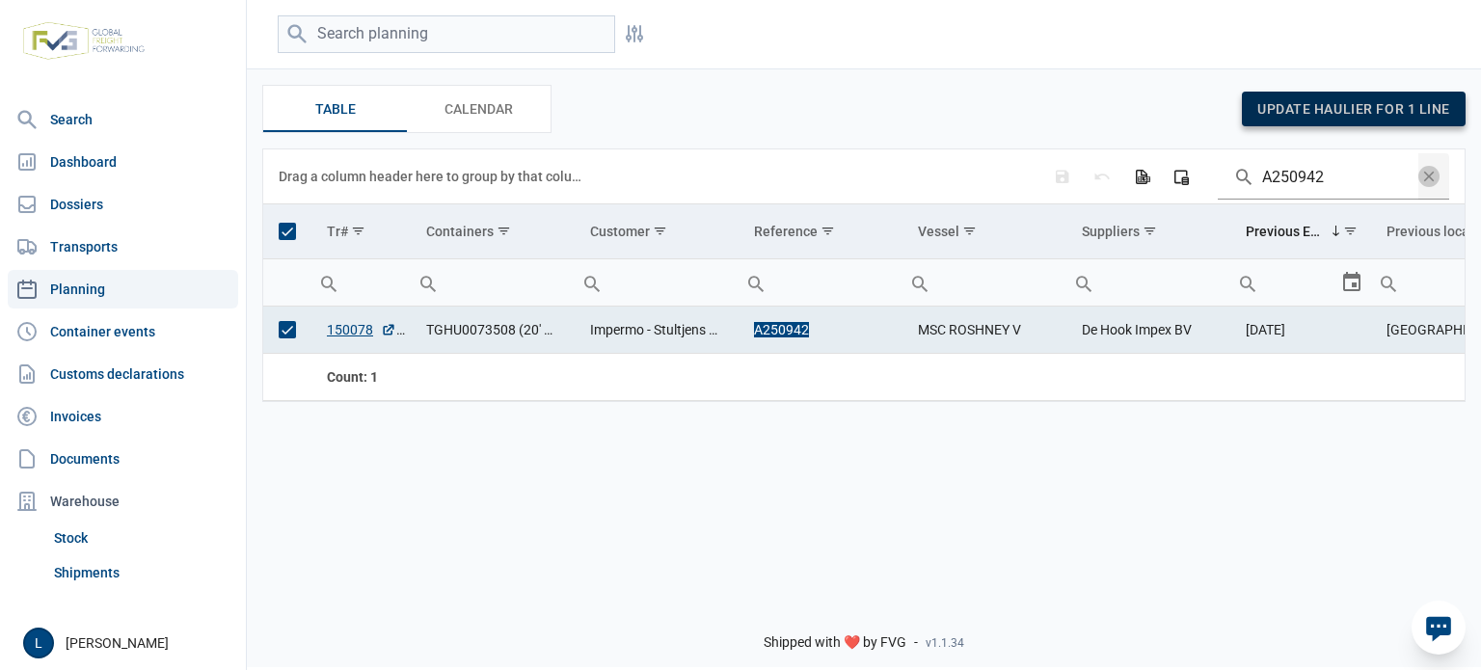
click at [1286, 101] on div "update haulier for 1 line" at bounding box center [1354, 109] width 224 height 35
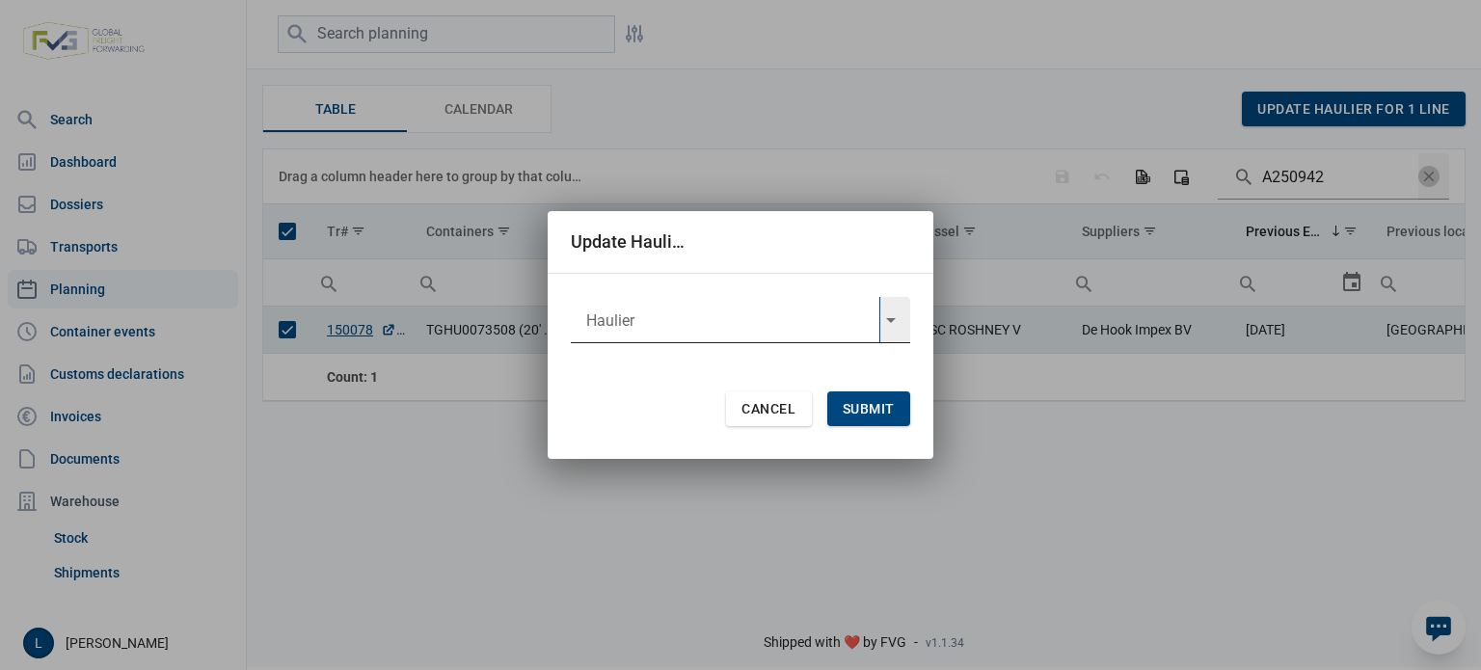
click at [802, 314] on input "text" at bounding box center [725, 320] width 309 height 46
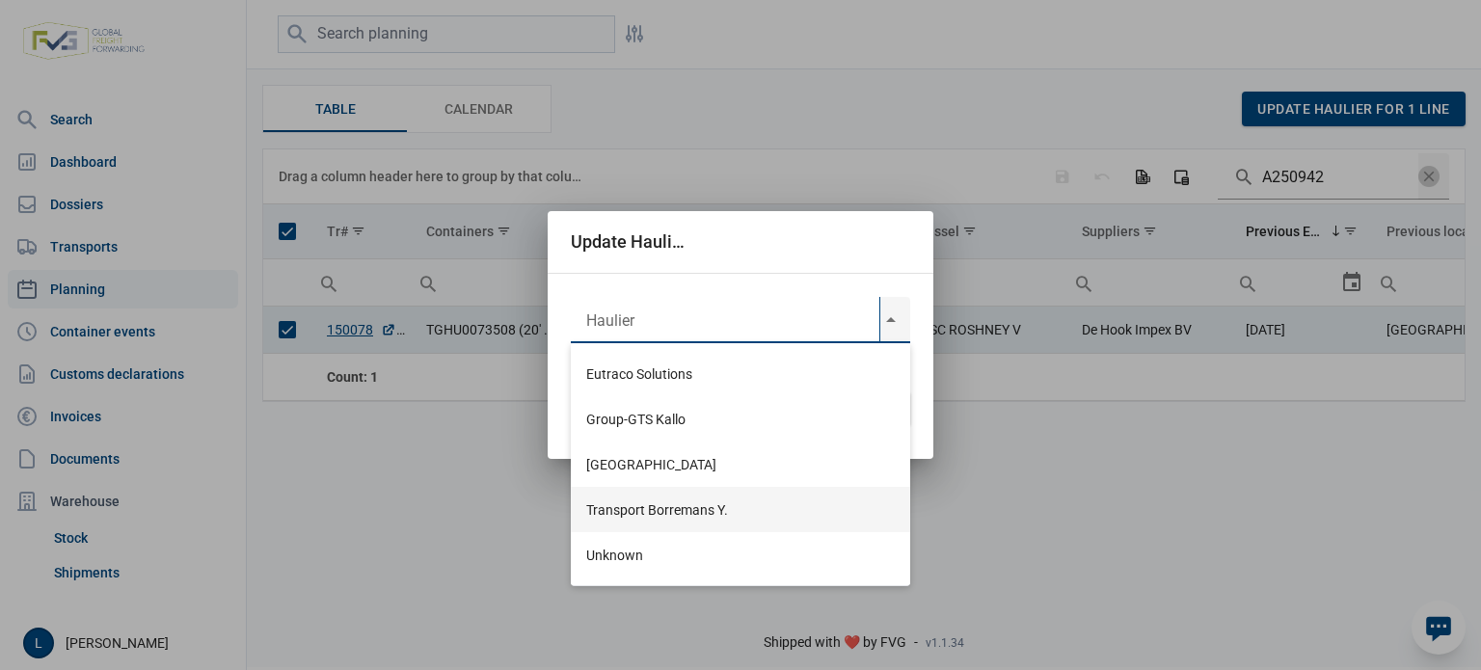
click at [695, 508] on div "Transport Borremans Y." at bounding box center [741, 509] width 340 height 45
type input "Transport Borremans Y."
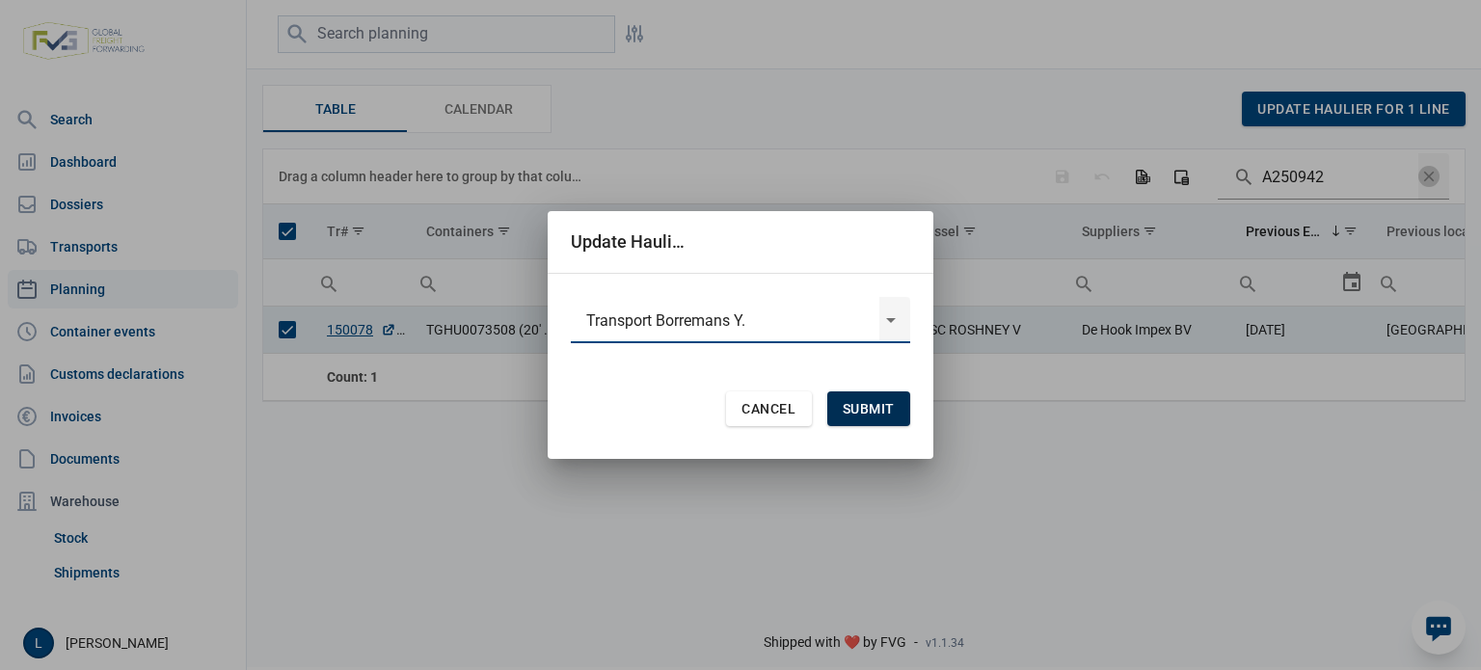
click at [904, 410] on div "Submit" at bounding box center [869, 409] width 83 height 35
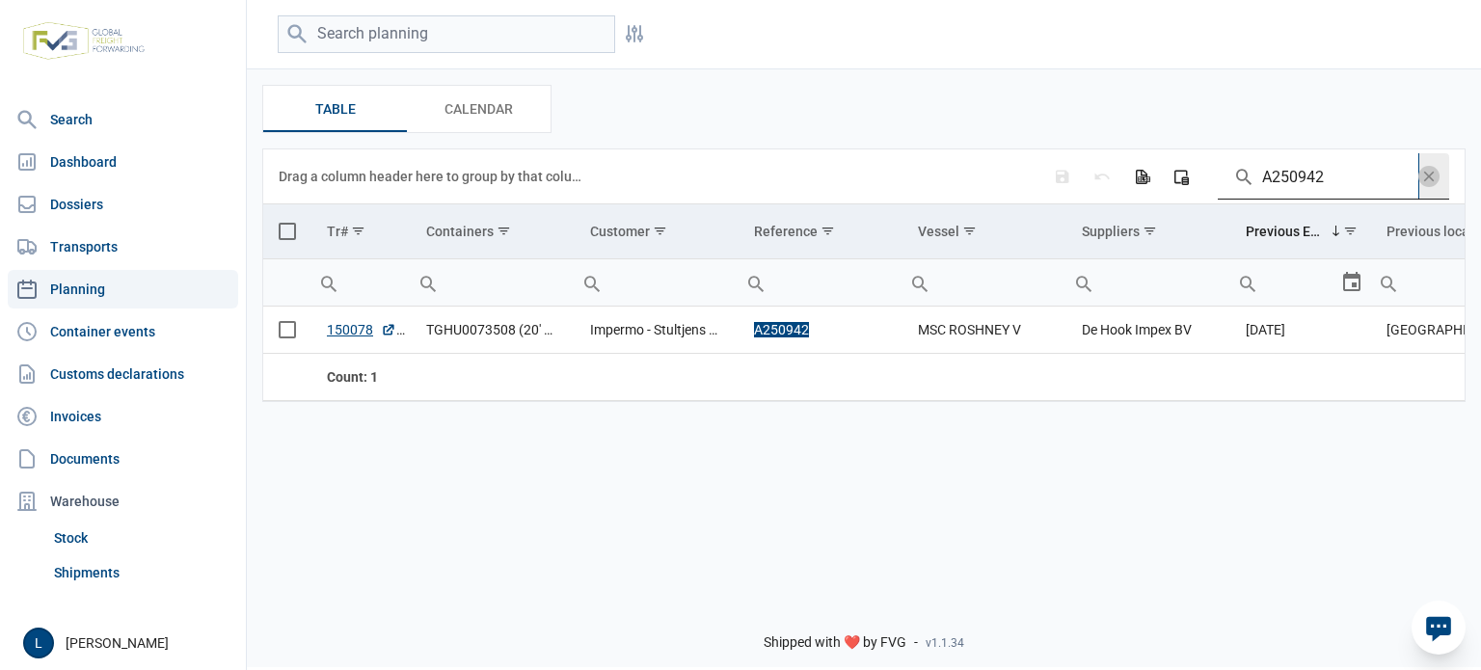
click at [1300, 187] on input "A250942" at bounding box center [1318, 176] width 201 height 46
paste input "54"
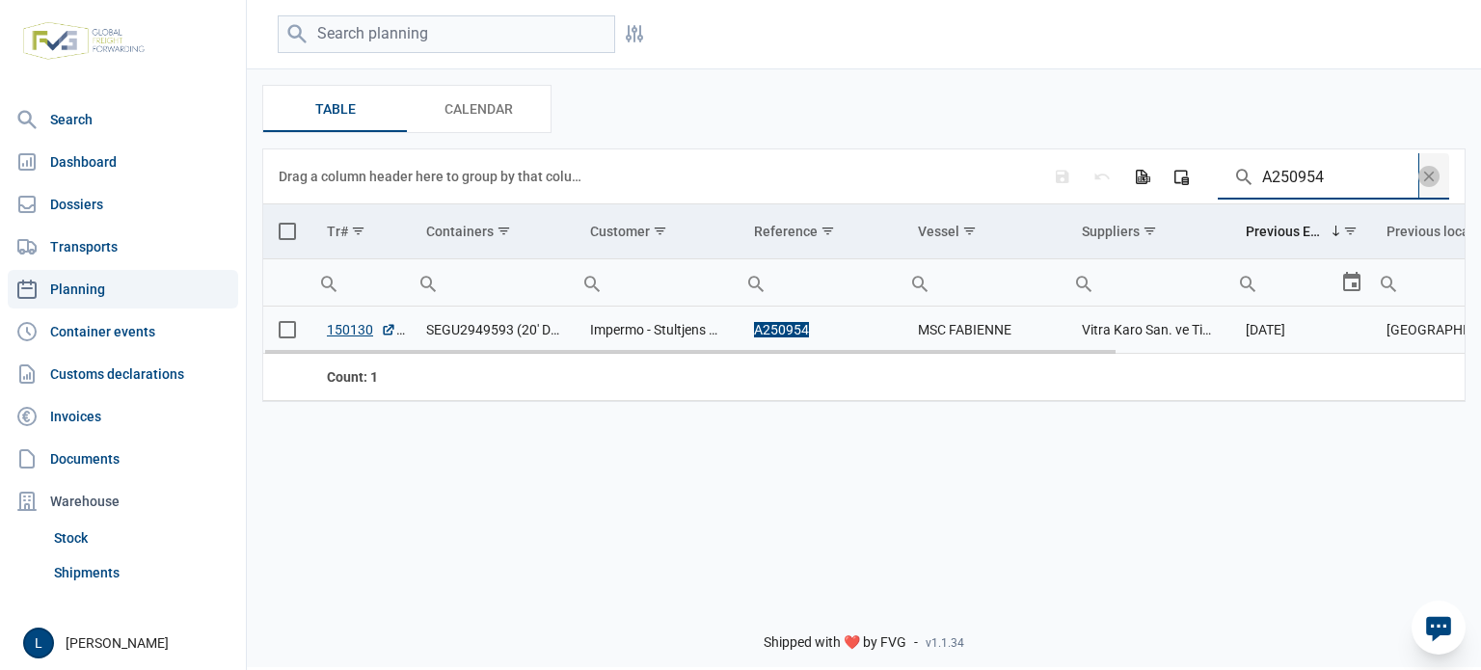
type input "A250954"
click at [293, 333] on span "Select row" at bounding box center [287, 329] width 17 height 17
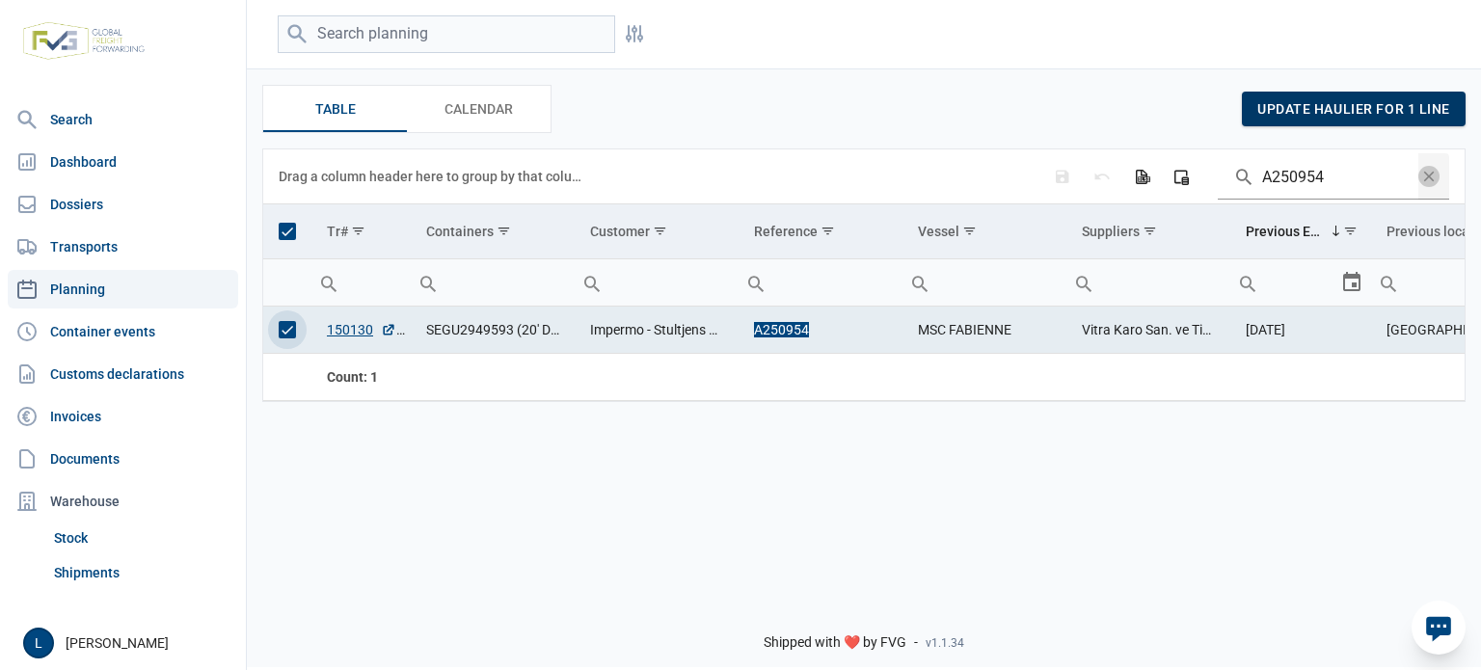
click at [1362, 125] on div "update haulier for 1 line" at bounding box center [1354, 109] width 224 height 35
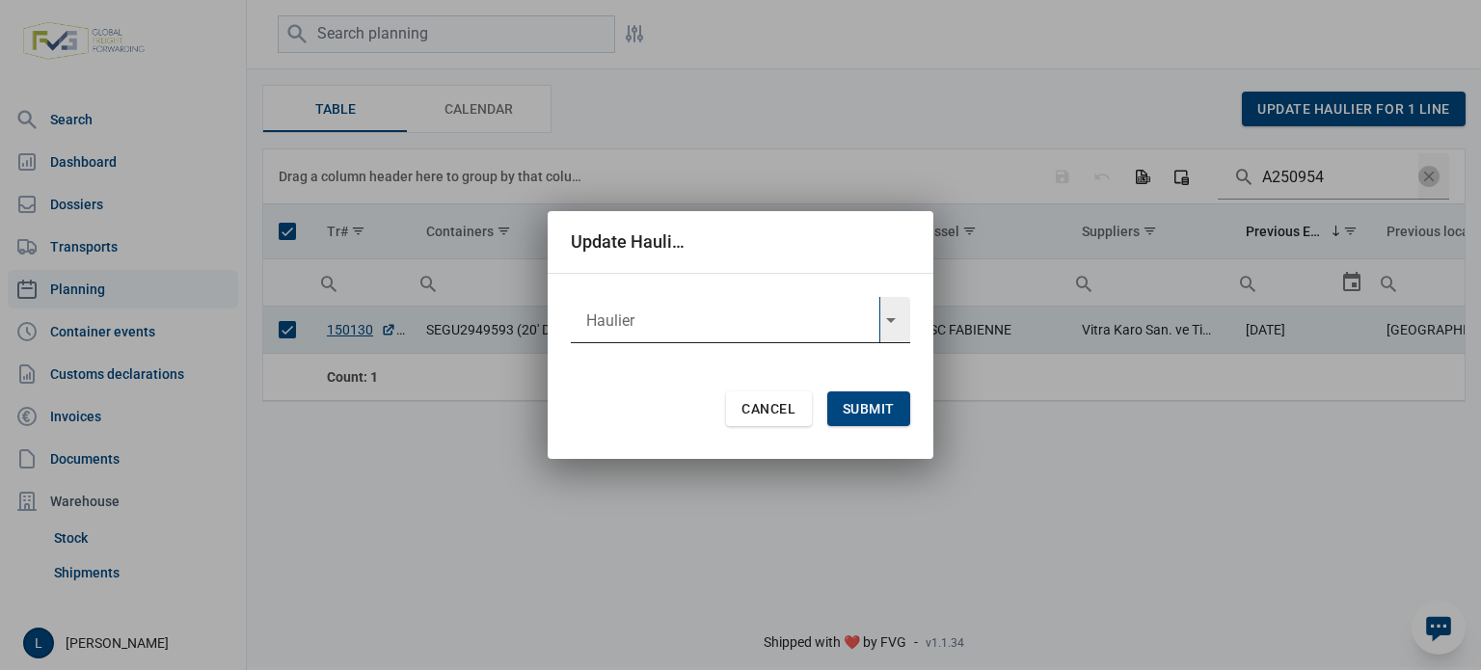
click at [762, 322] on input "text" at bounding box center [725, 320] width 309 height 46
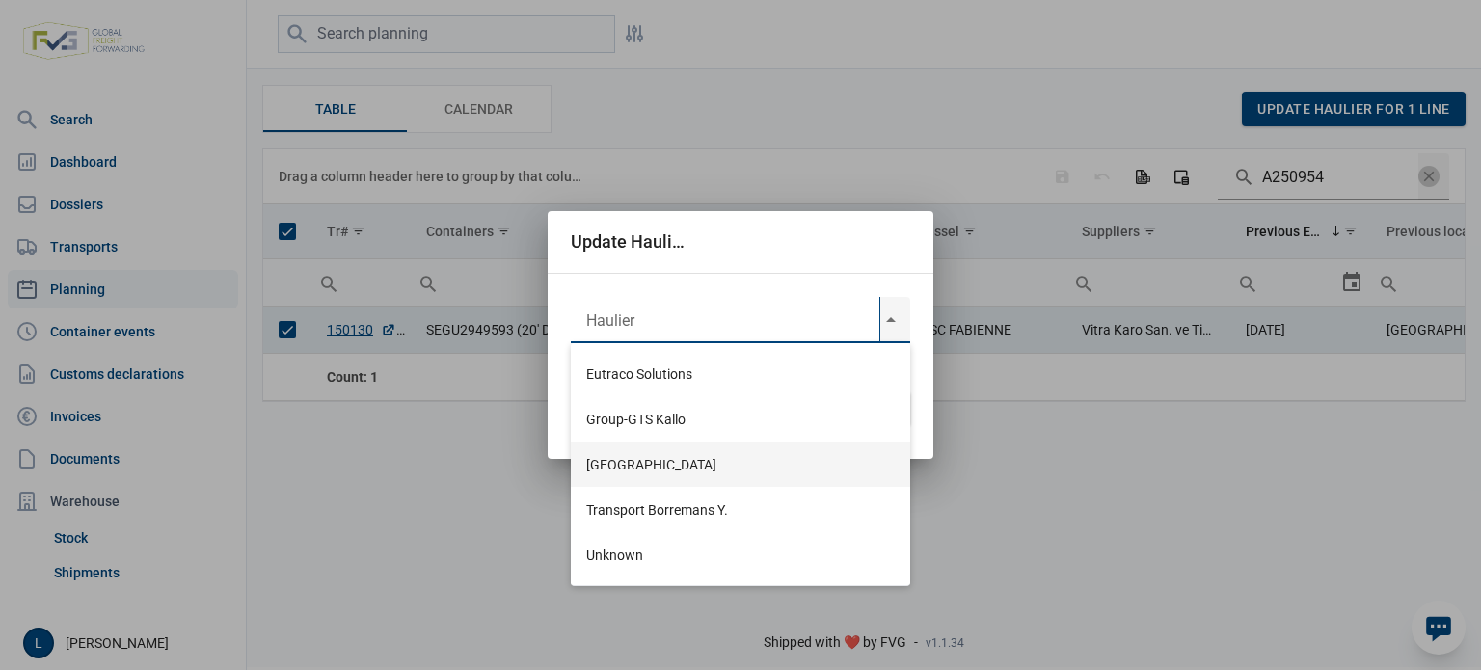
click at [728, 476] on div "[GEOGRAPHIC_DATA]" at bounding box center [741, 464] width 340 height 45
type input "[GEOGRAPHIC_DATA]"
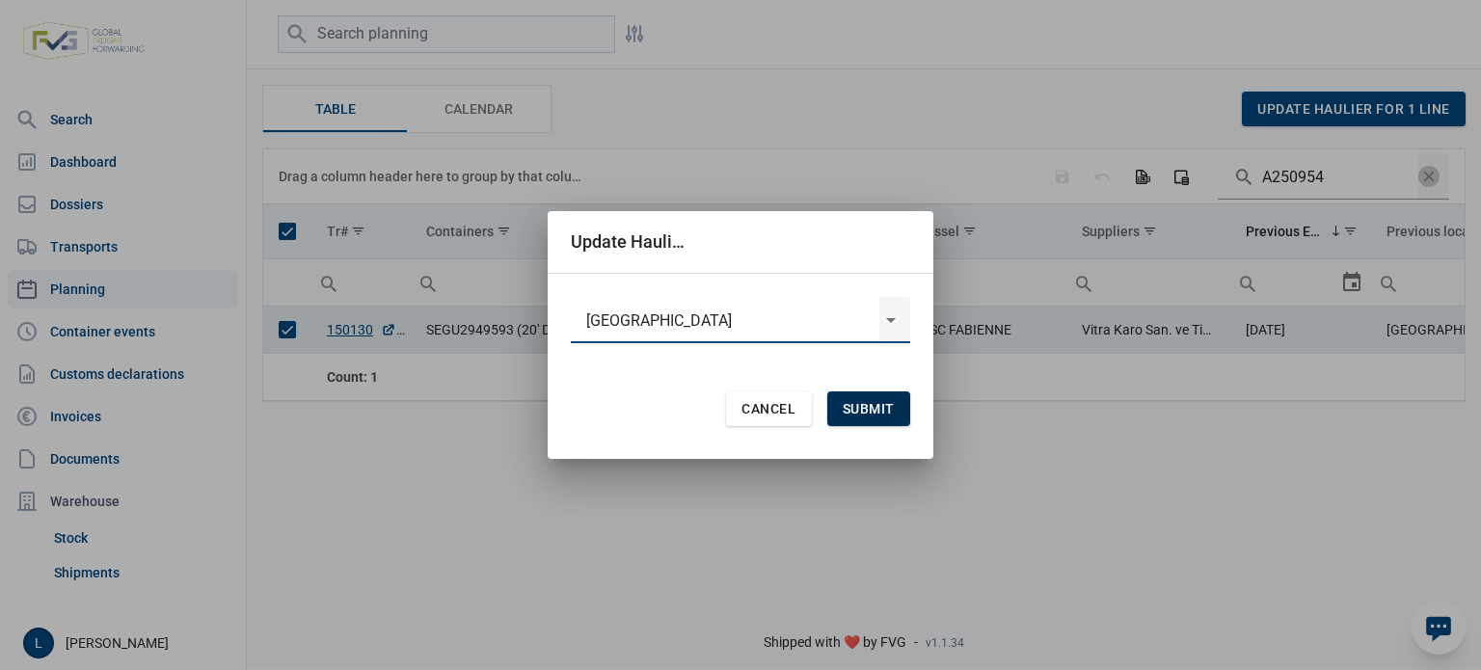
click at [878, 408] on span "Submit" at bounding box center [869, 408] width 52 height 15
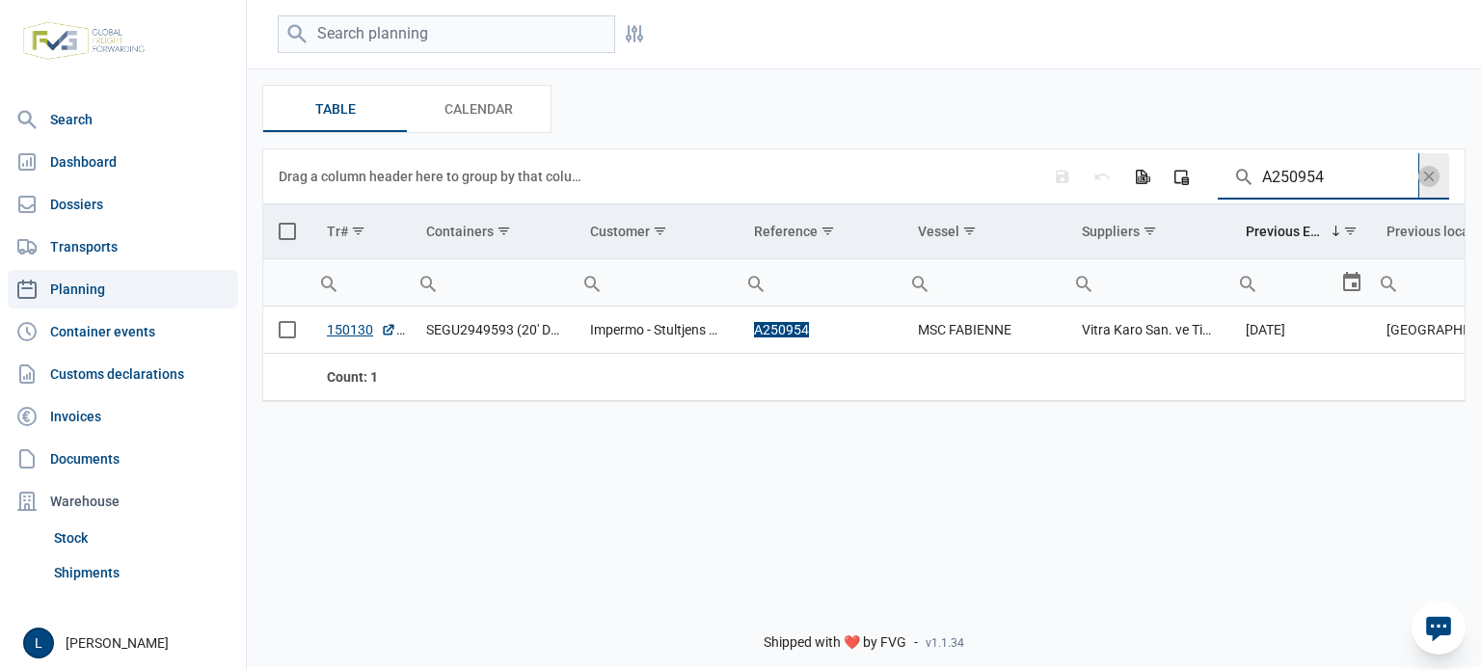
click at [1318, 200] on input "A250954" at bounding box center [1318, 176] width 201 height 46
click at [1318, 200] on div "A250954" at bounding box center [1333, 176] width 231 height 46
click at [1289, 171] on input "A250954" at bounding box center [1318, 176] width 201 height 46
paste input "36"
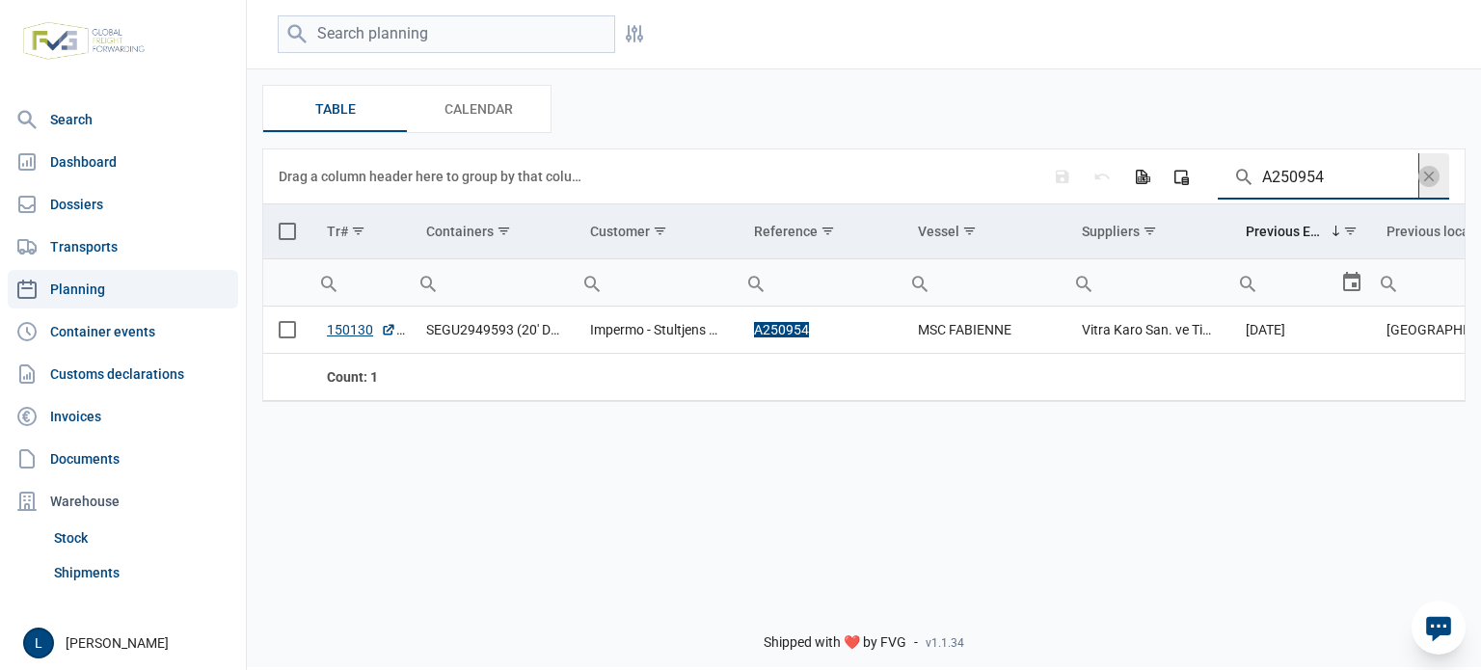
type input "A250936"
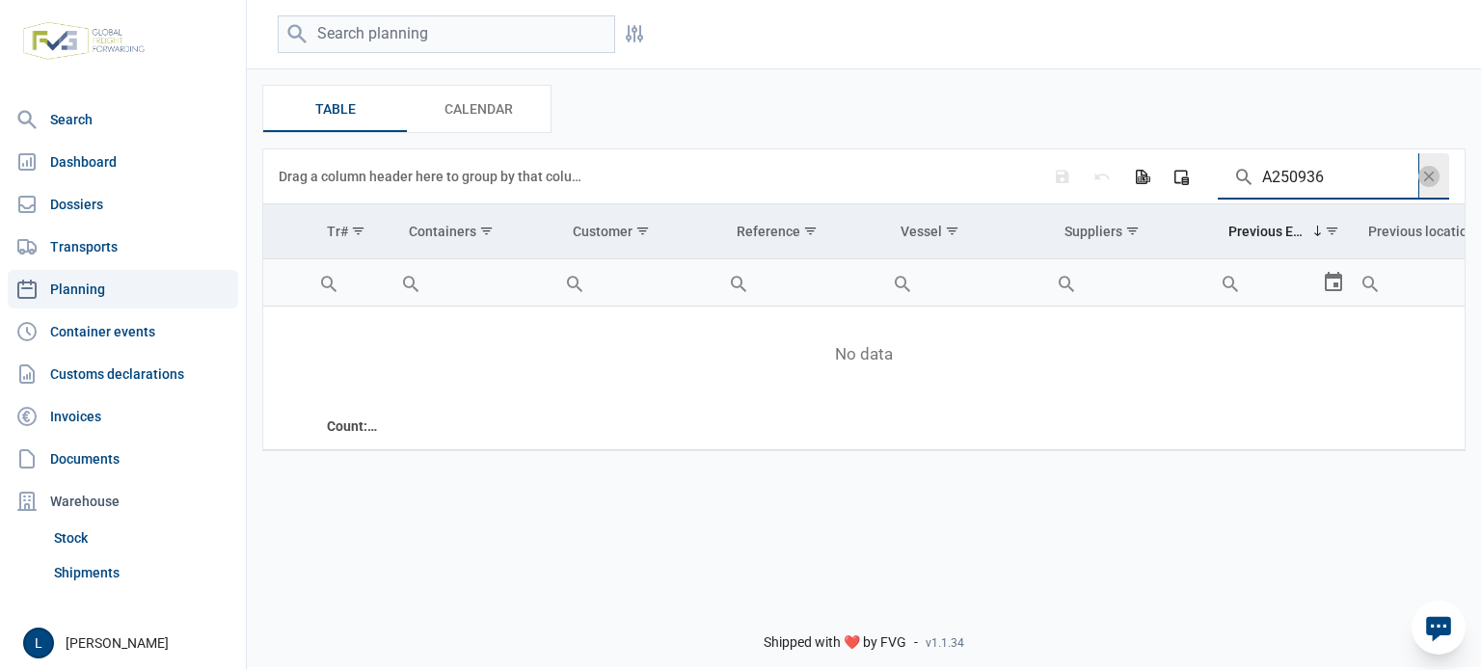
click at [1423, 172] on span "Data grid toolbar" at bounding box center [1429, 176] width 21 height 21
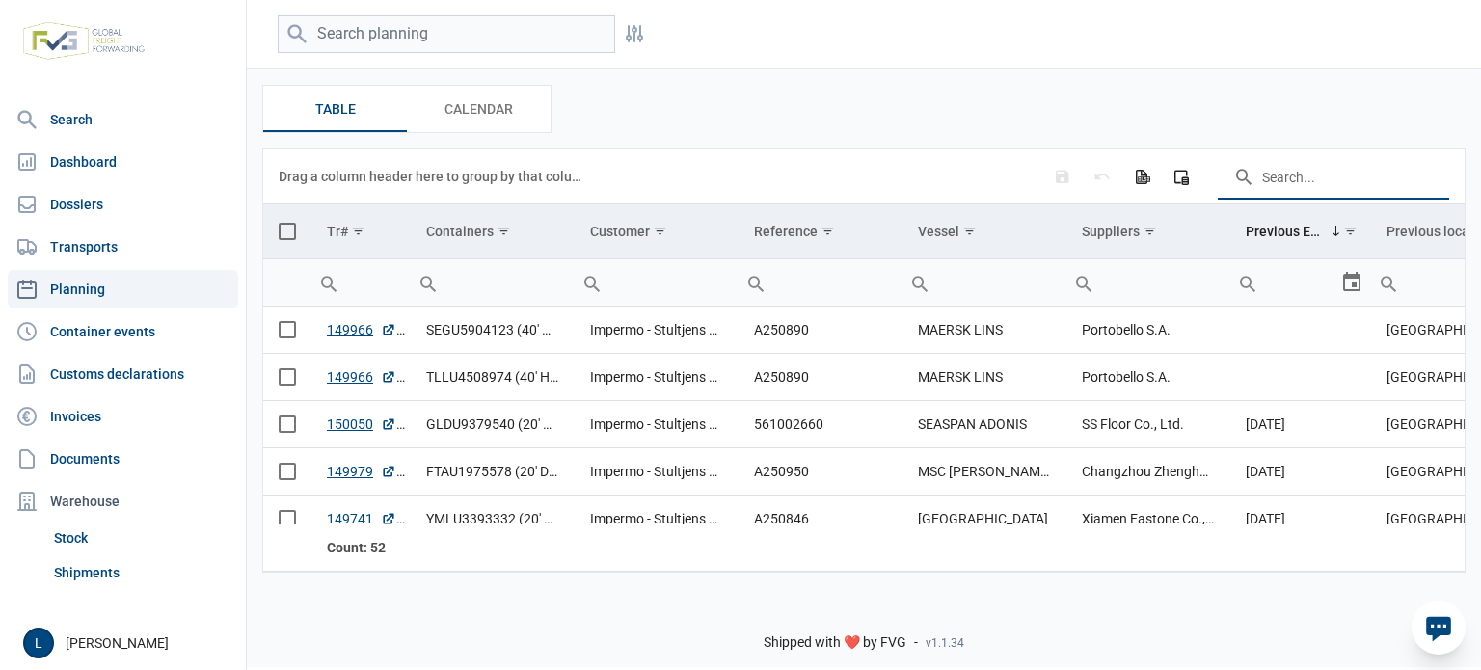
paste input "TEMU0636723"
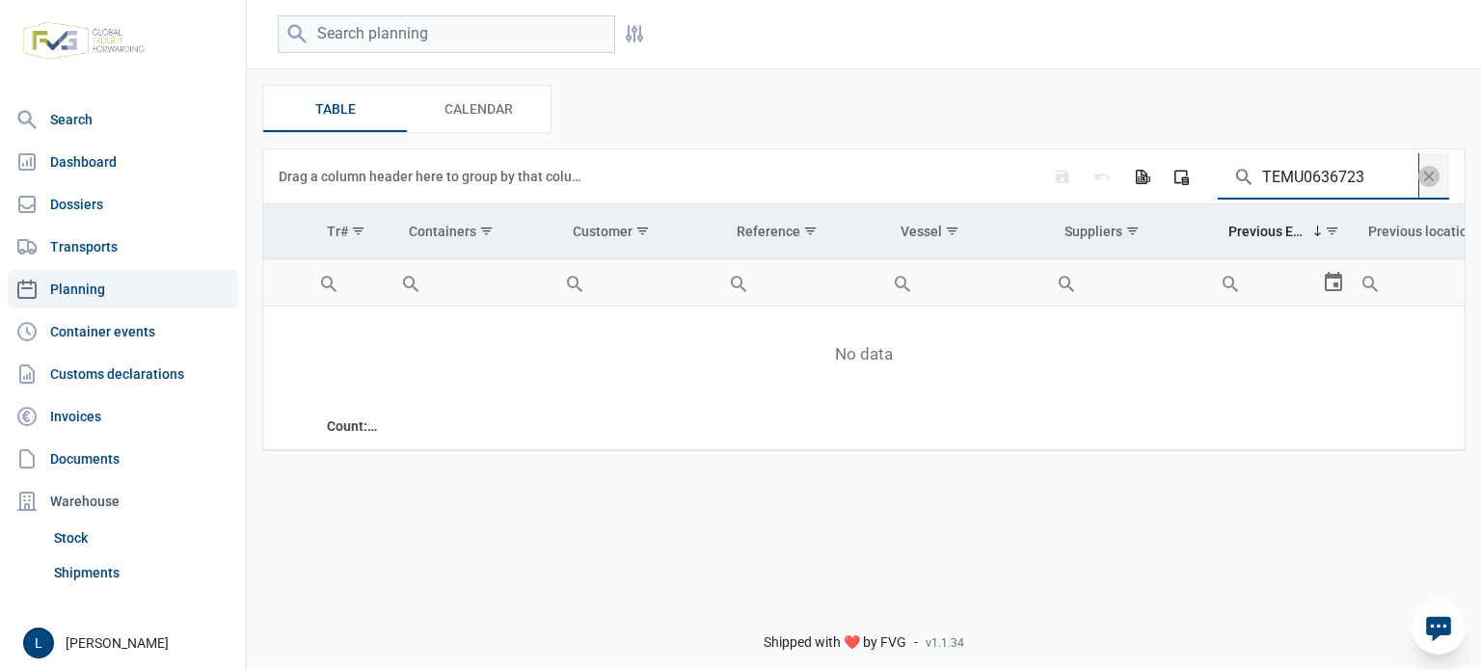
type input "TEMU0636723"
click at [1439, 615] on icon at bounding box center [1439, 627] width 31 height 31
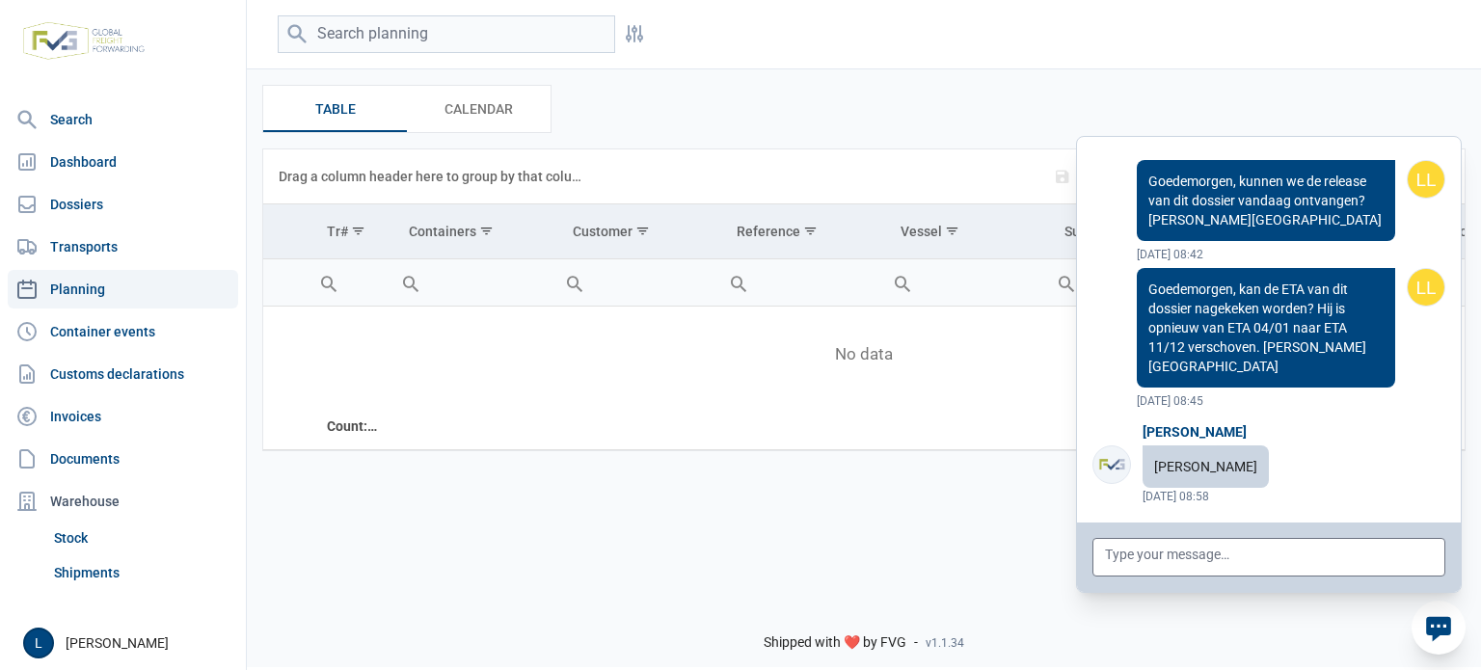
scroll to position [155047, 0]
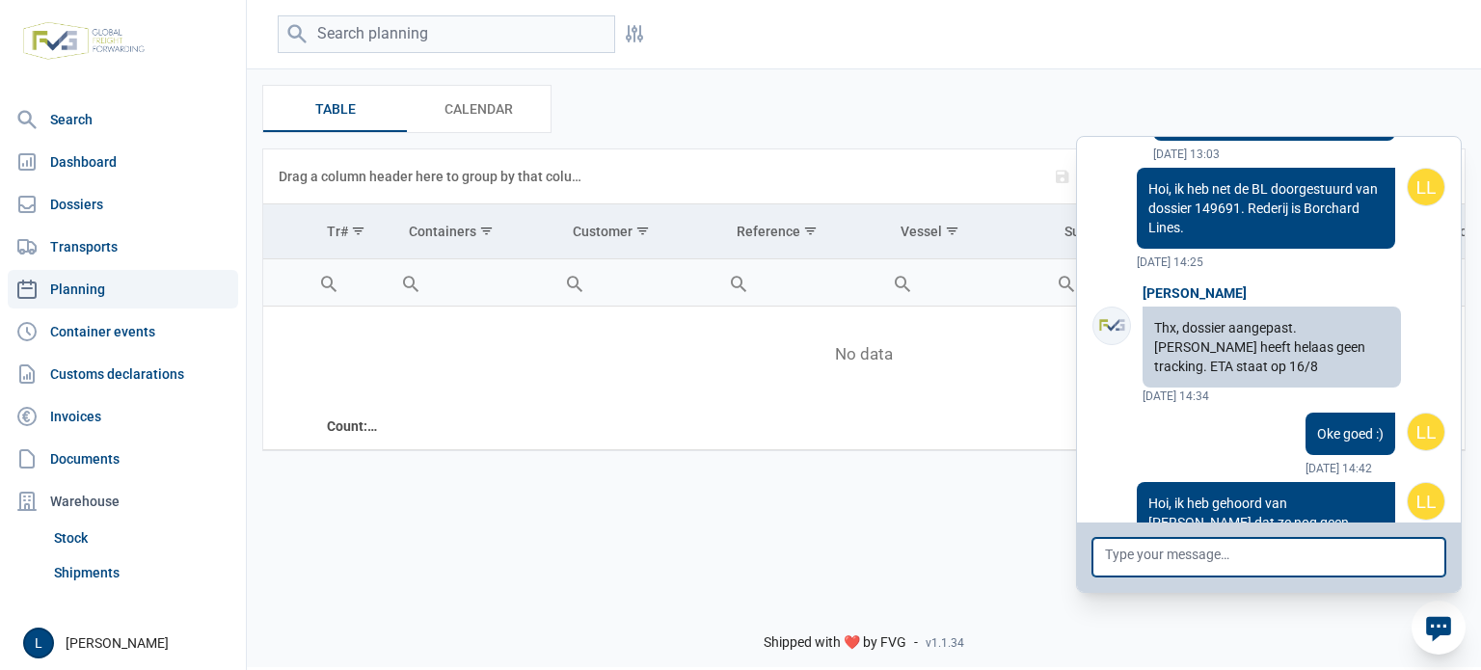
click at [1288, 567] on textarea at bounding box center [1269, 557] width 353 height 39
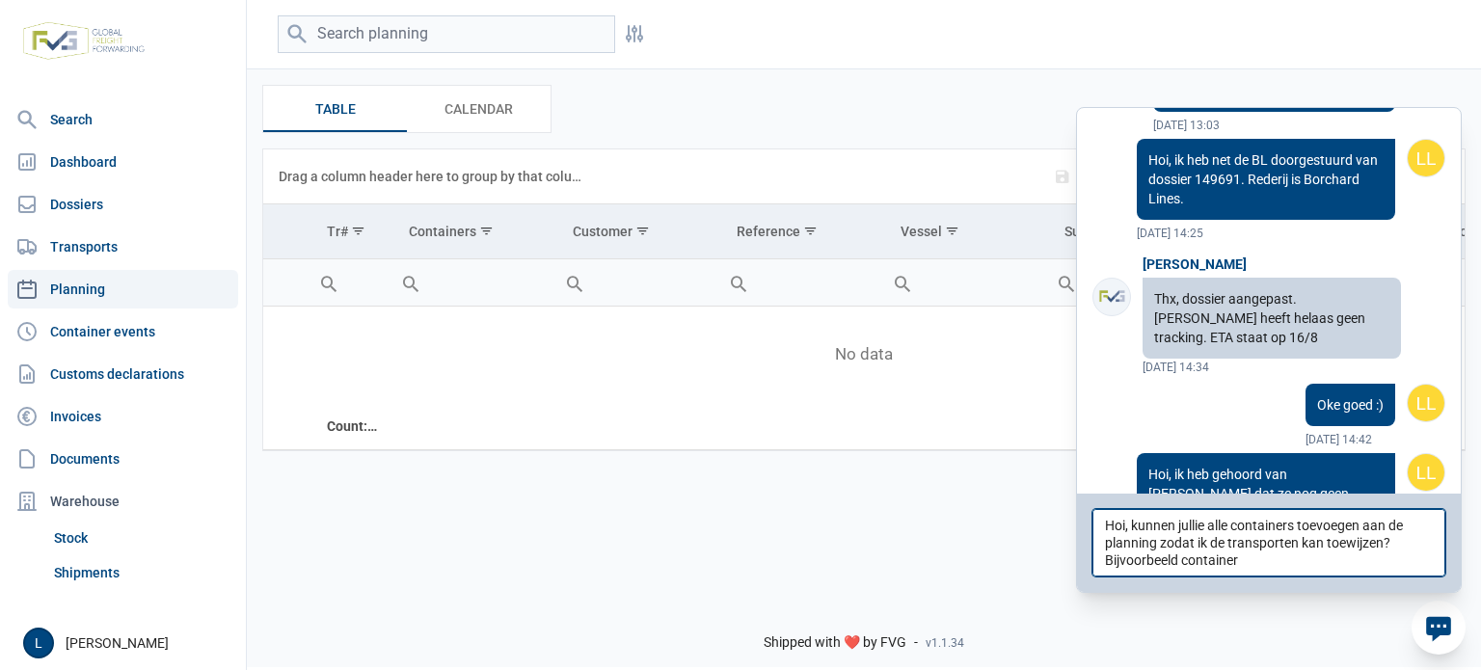
scroll to position [0, 0]
drag, startPoint x: 1184, startPoint y: 567, endPoint x: 1103, endPoint y: 575, distance: 81.4
click at [1103, 575] on textarea "Hoi, kunnen jullie alle containers toevoegen aan de planning zodat ik de transp…" at bounding box center [1269, 543] width 353 height 68
type textarea "Hoi, kunnen jullie alle containers toevoegen aan de planning zodat ik de transp…"
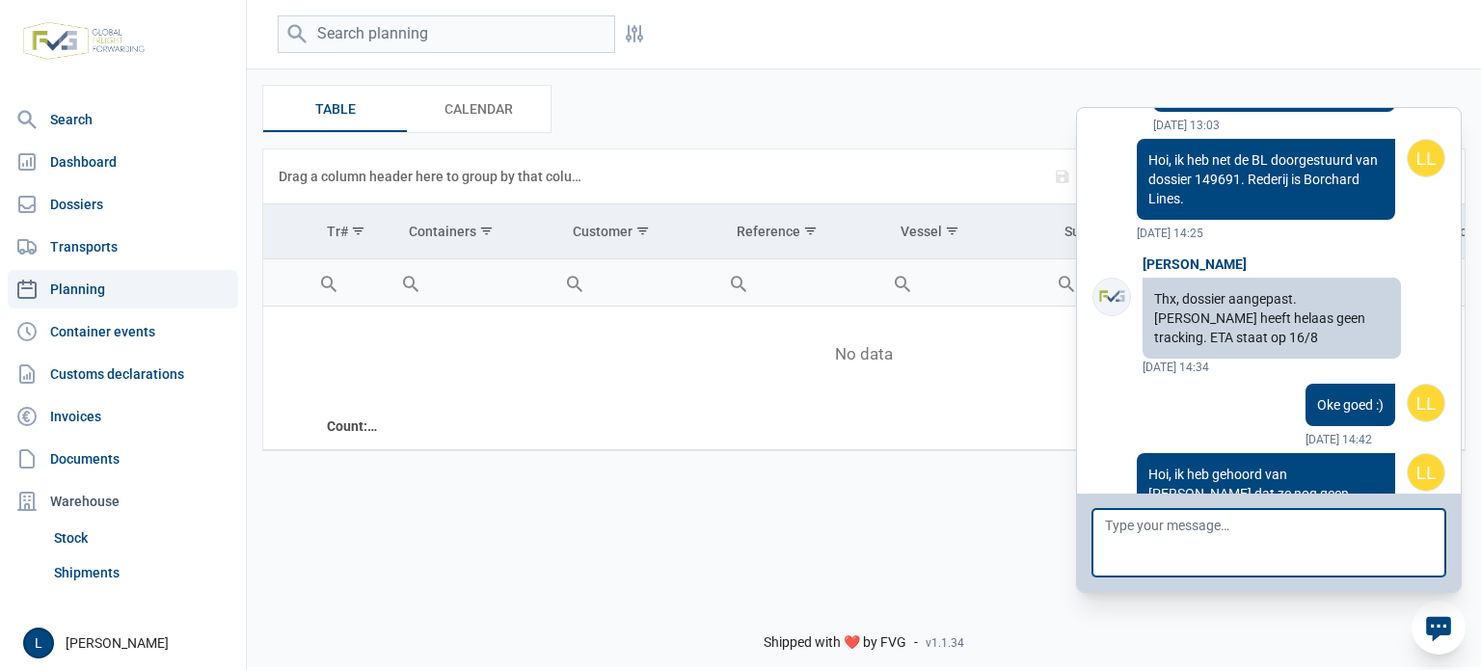
scroll to position [155155, 0]
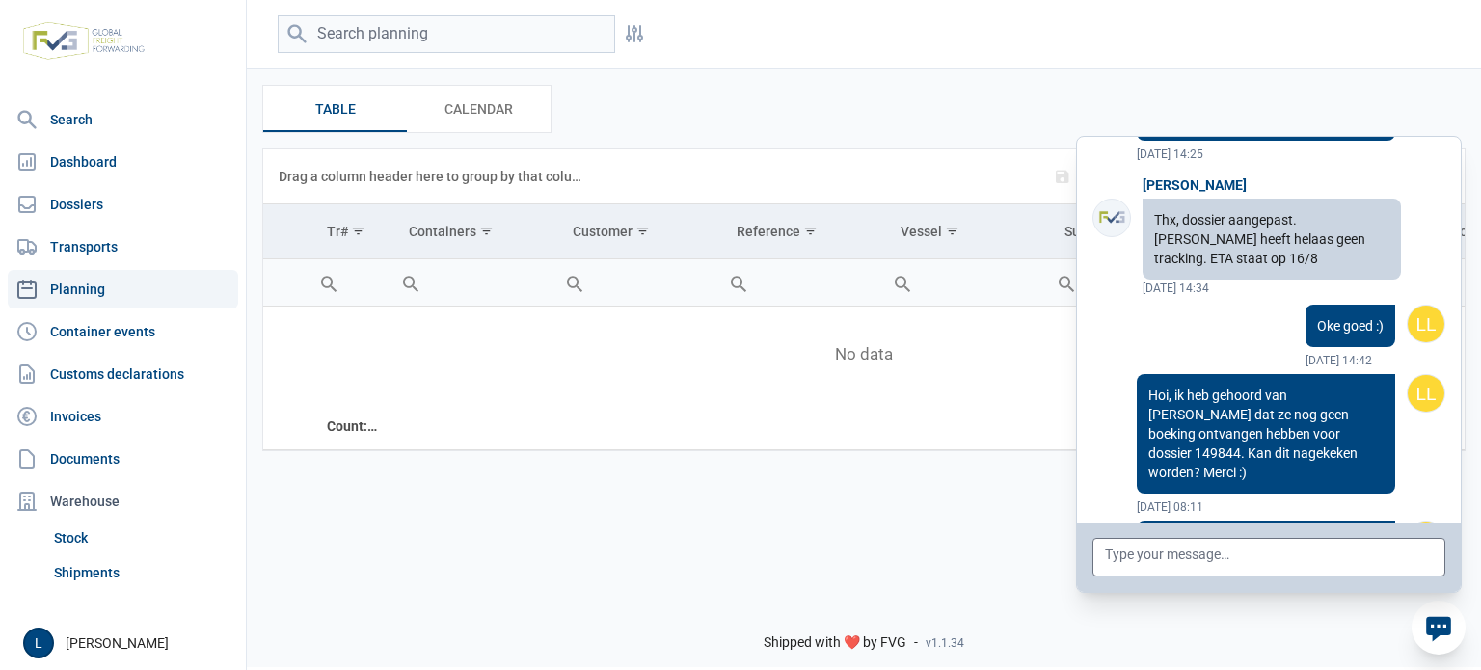
click at [656, 557] on div "Filters Filters Table Table Calendar Calendar Data grid with 0 rows and 11 colu…" at bounding box center [864, 291] width 1235 height 588
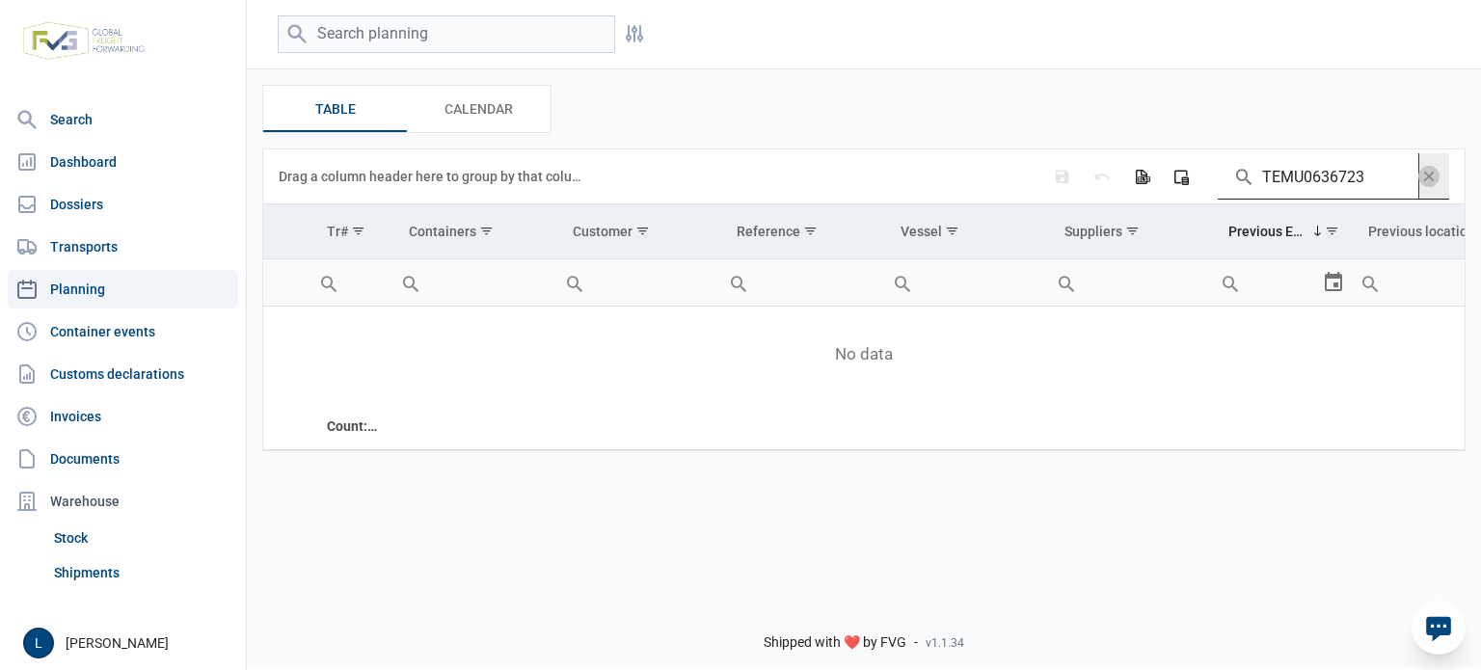
click at [1356, 172] on input "TEMU0636723" at bounding box center [1318, 176] width 201 height 46
paste input "A250920"
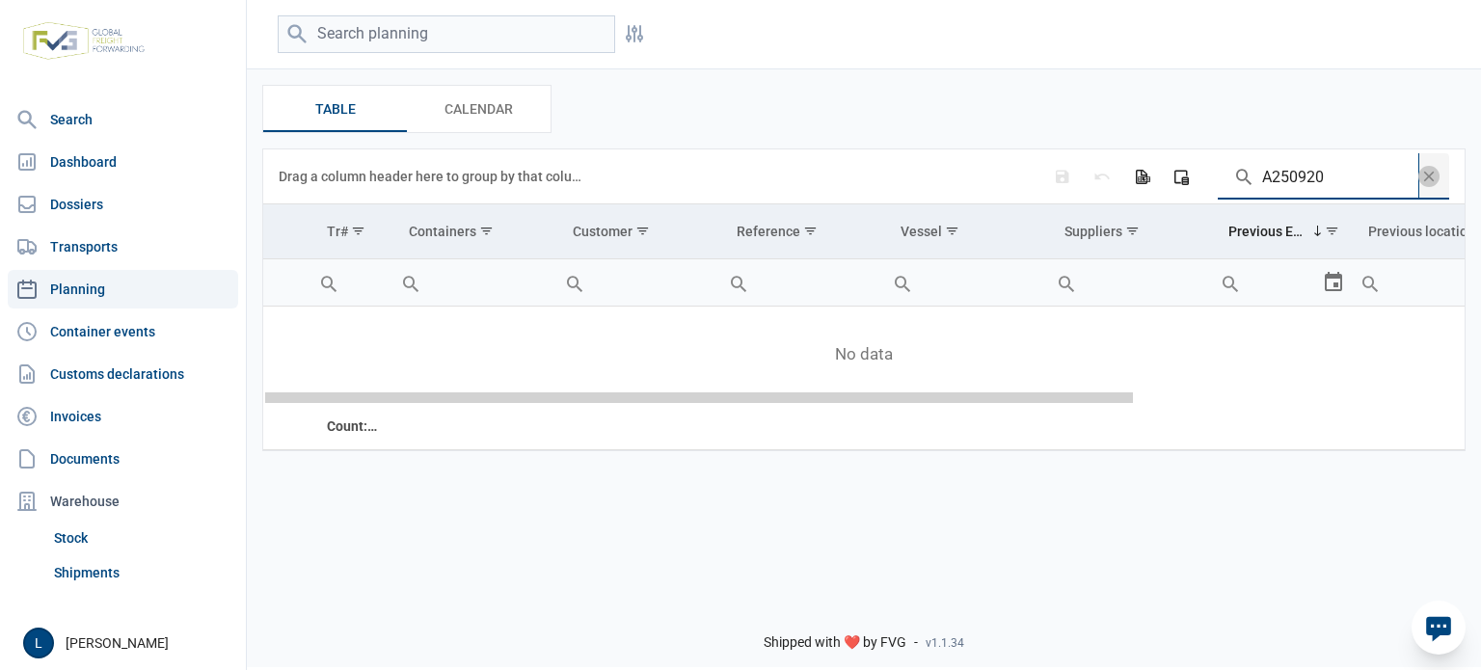
drag, startPoint x: 931, startPoint y: 402, endPoint x: 553, endPoint y: 421, distance: 378.6
click at [553, 421] on body "For evaluation purposes only. Redistribution prohibited. Please register an exi…" at bounding box center [740, 301] width 1481 height 670
click at [1305, 180] on input "A250920" at bounding box center [1318, 176] width 201 height 46
paste input "A250928"
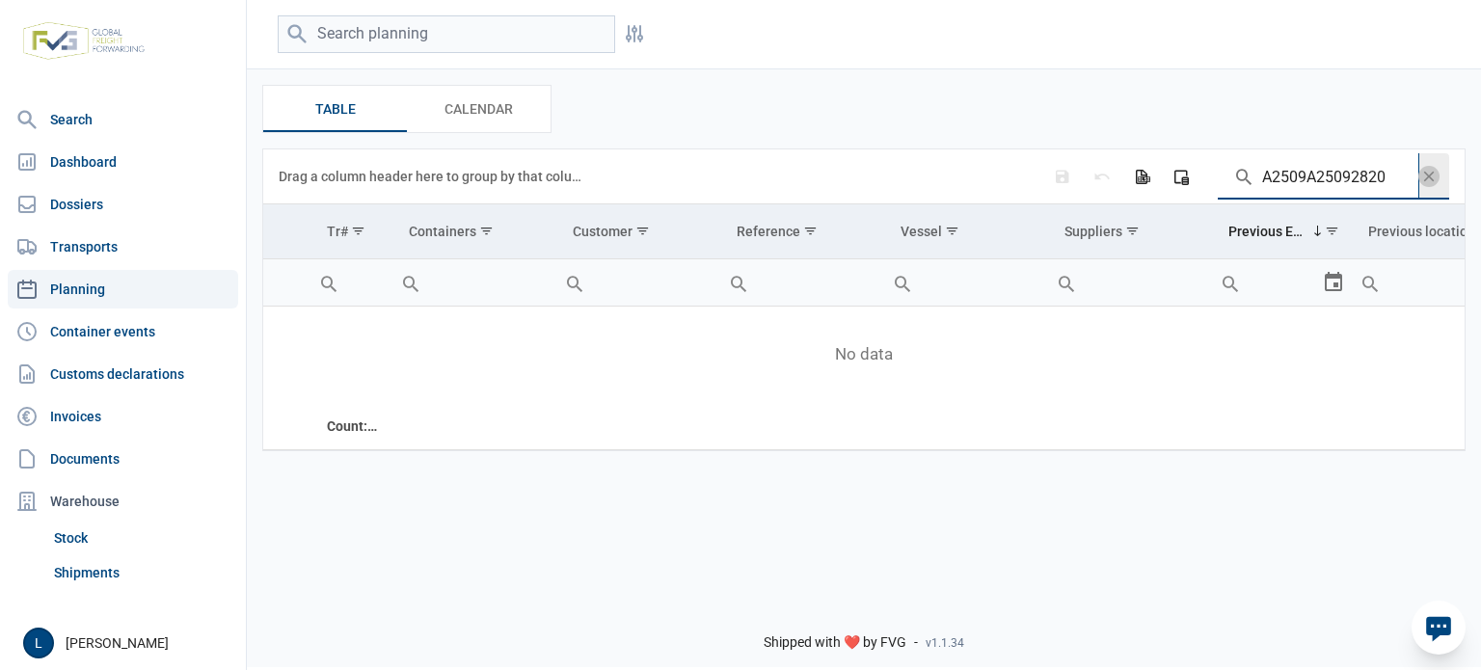
click at [1305, 180] on input "A2509A25092820" at bounding box center [1318, 176] width 201 height 46
paste input "28"
click at [1311, 171] on input "A250928" at bounding box center [1318, 176] width 201 height 46
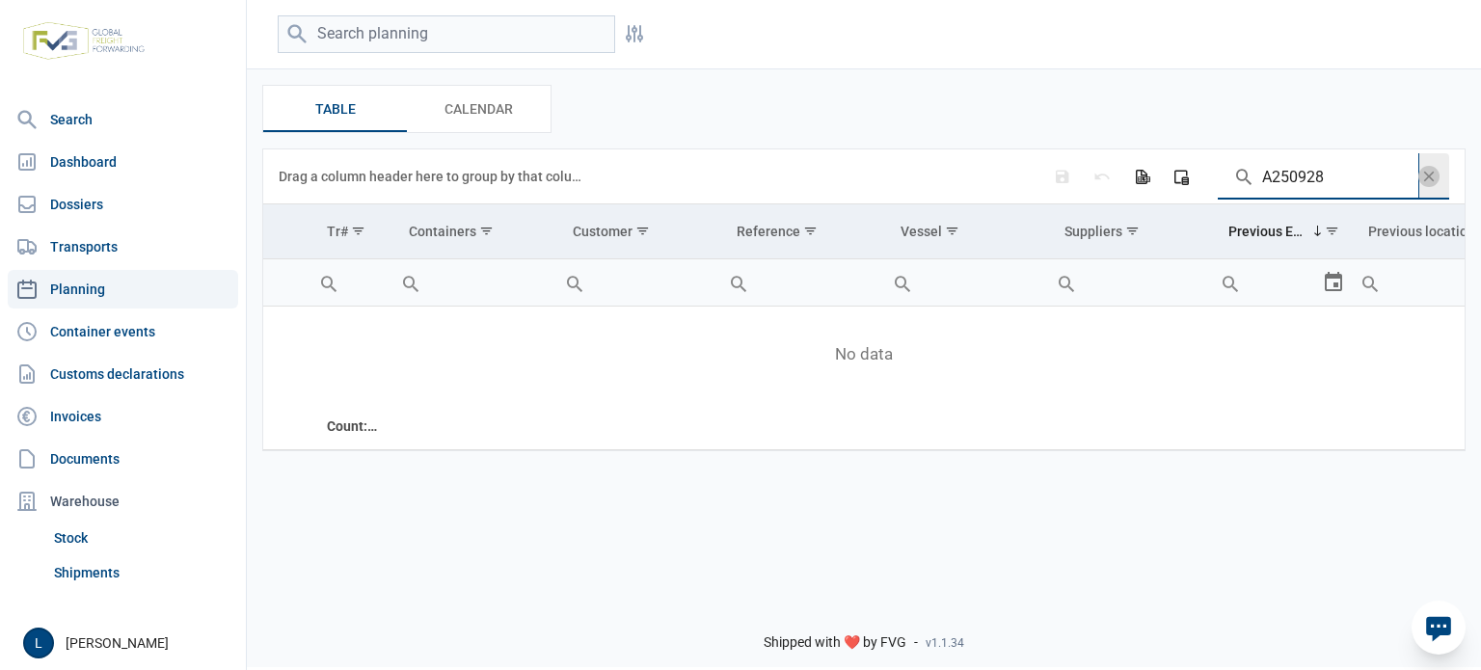
paste input "50"
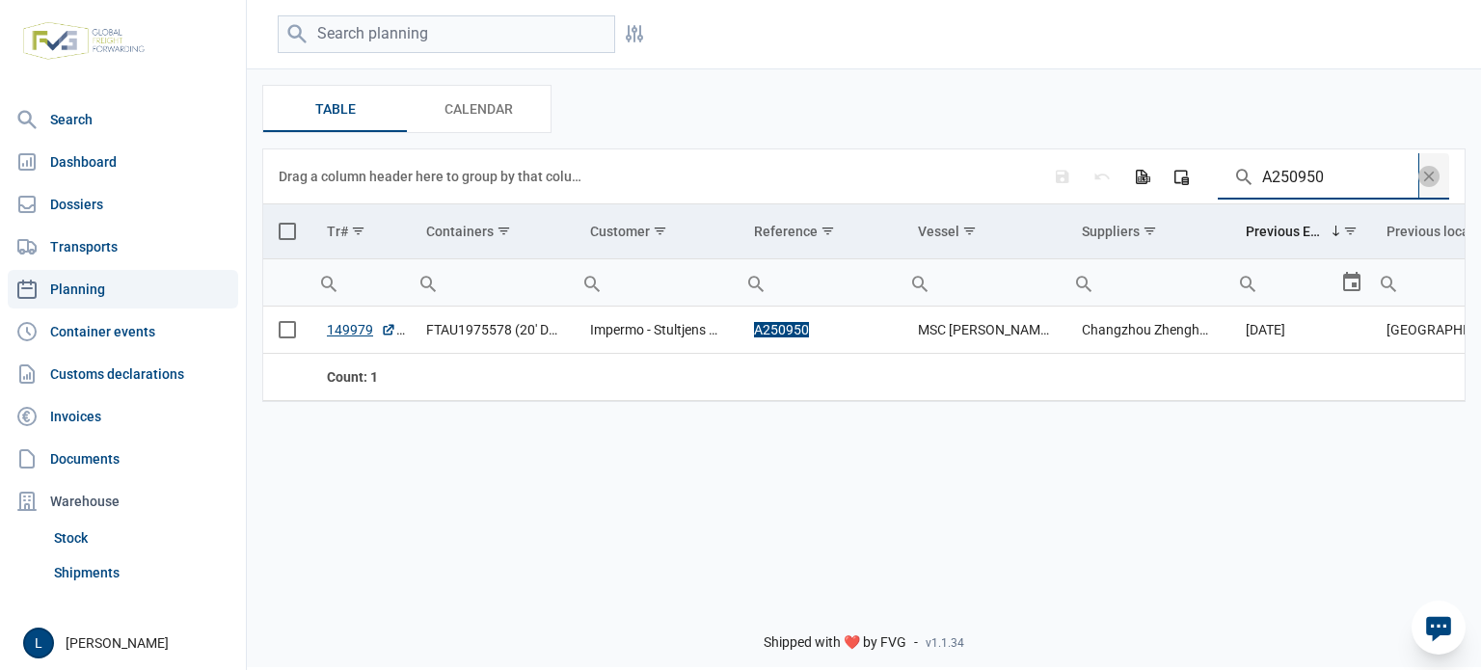
type input "A250950"
click at [289, 234] on span "Select all" at bounding box center [287, 231] width 17 height 17
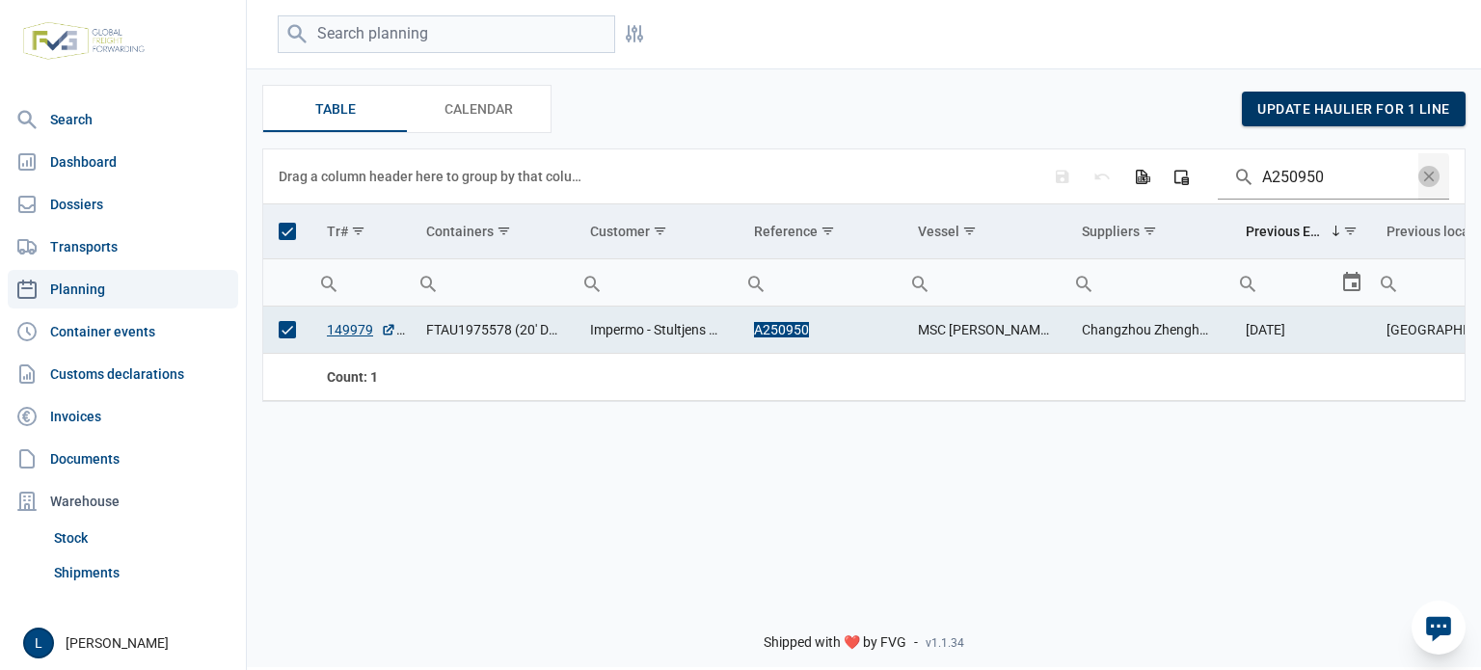
click at [1389, 98] on div "update haulier for 1 line" at bounding box center [1354, 109] width 224 height 35
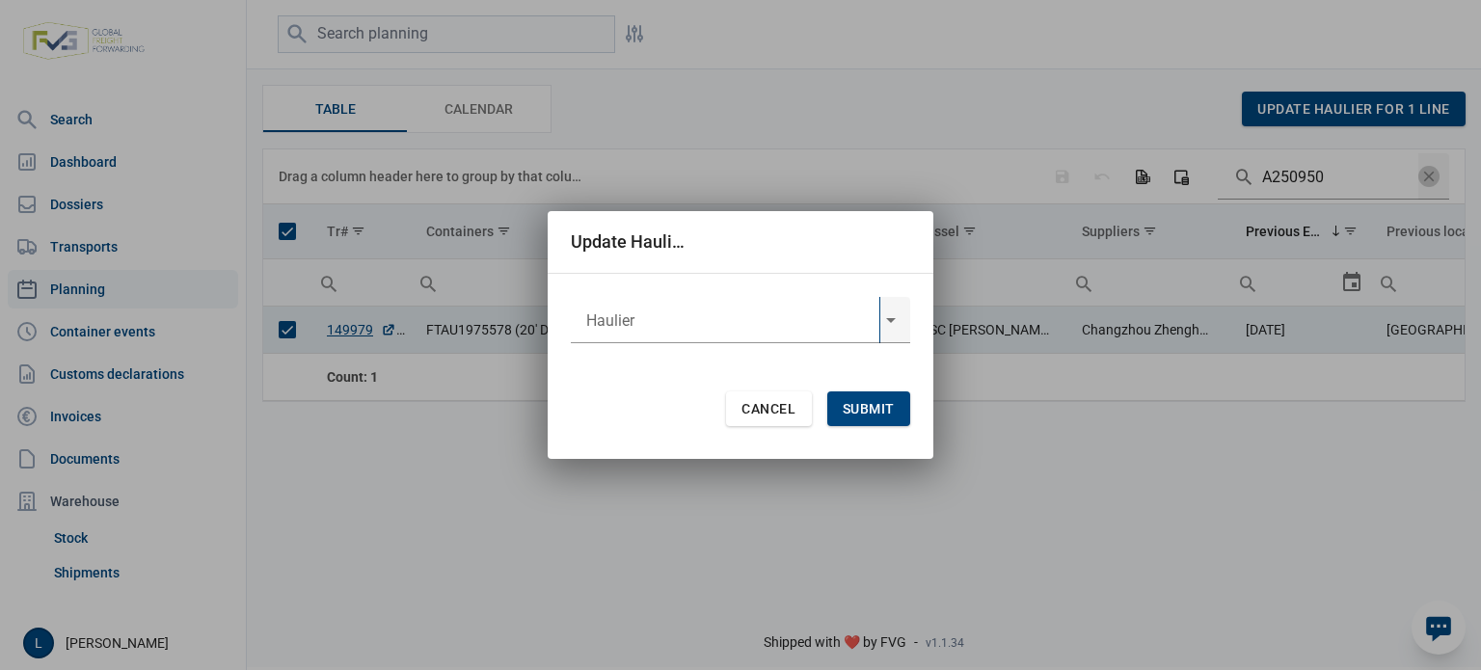
click at [660, 307] on input "text" at bounding box center [725, 320] width 309 height 46
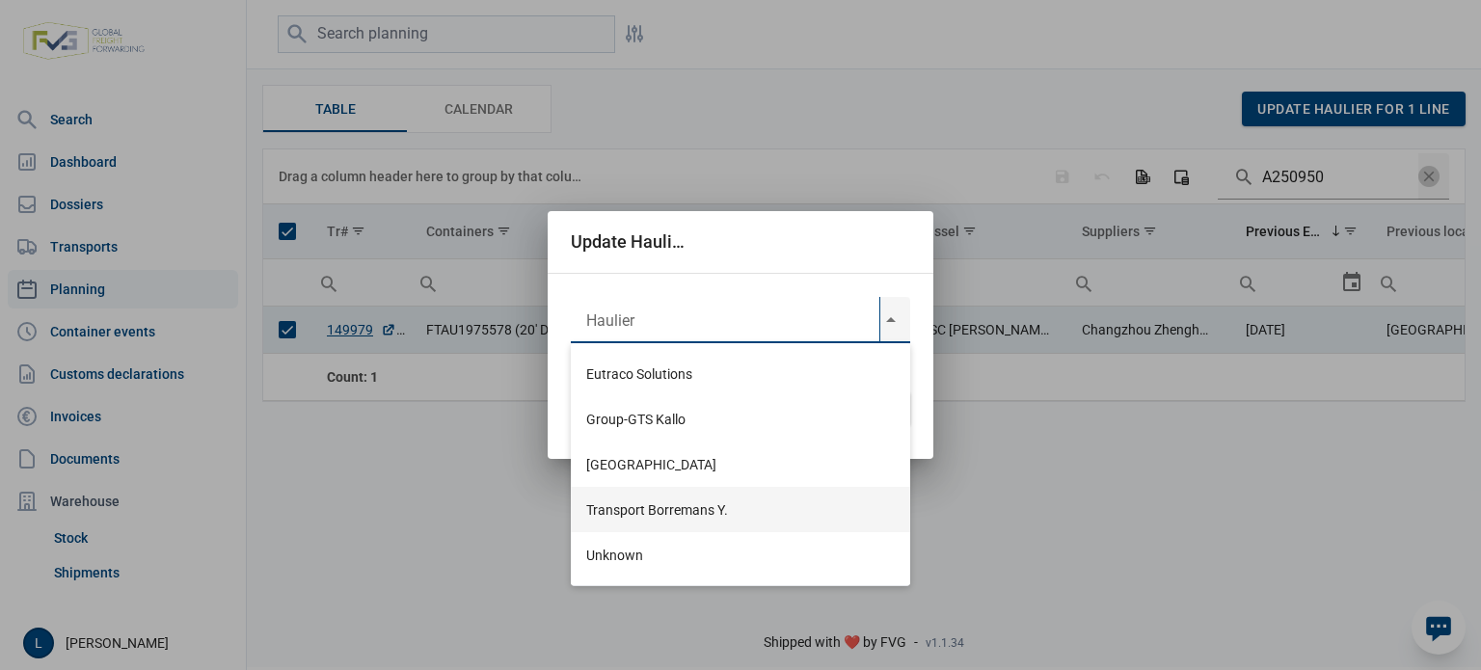
click at [726, 493] on div "Transport Borremans Y." at bounding box center [741, 509] width 340 height 45
type input "Transport Borremans Y."
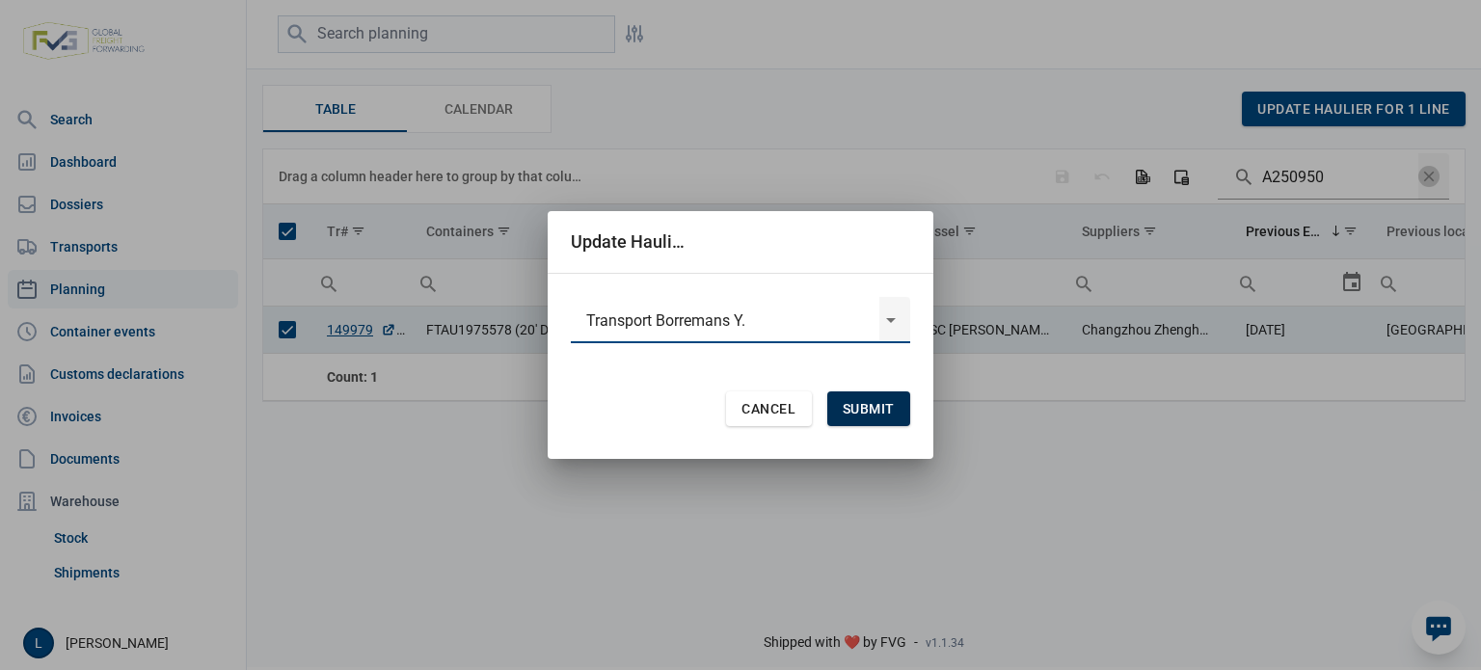
click at [883, 412] on span "Submit" at bounding box center [869, 408] width 52 height 15
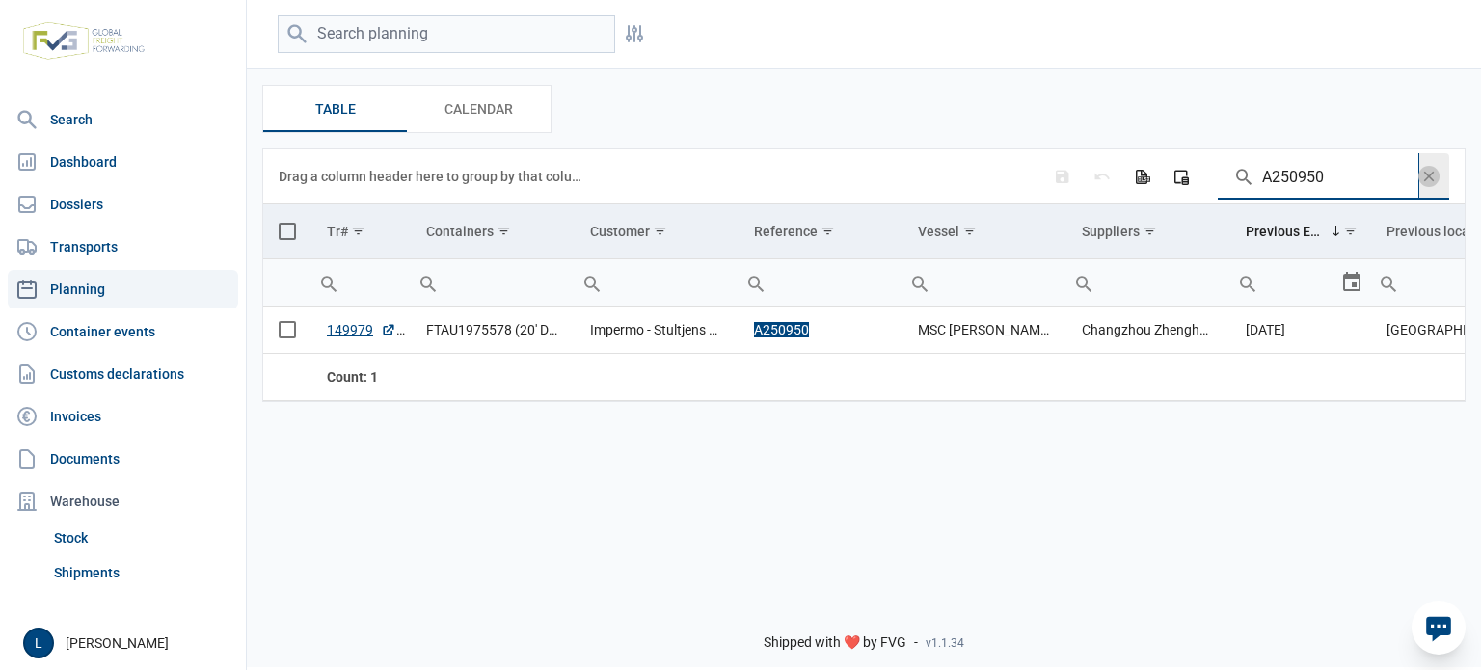
click at [1301, 177] on input "A250950" at bounding box center [1318, 176] width 201 height 46
drag, startPoint x: 1301, startPoint y: 177, endPoint x: 1277, endPoint y: 185, distance: 25.6
click at [1302, 177] on input "A250950" at bounding box center [1318, 176] width 201 height 46
paste input "1"
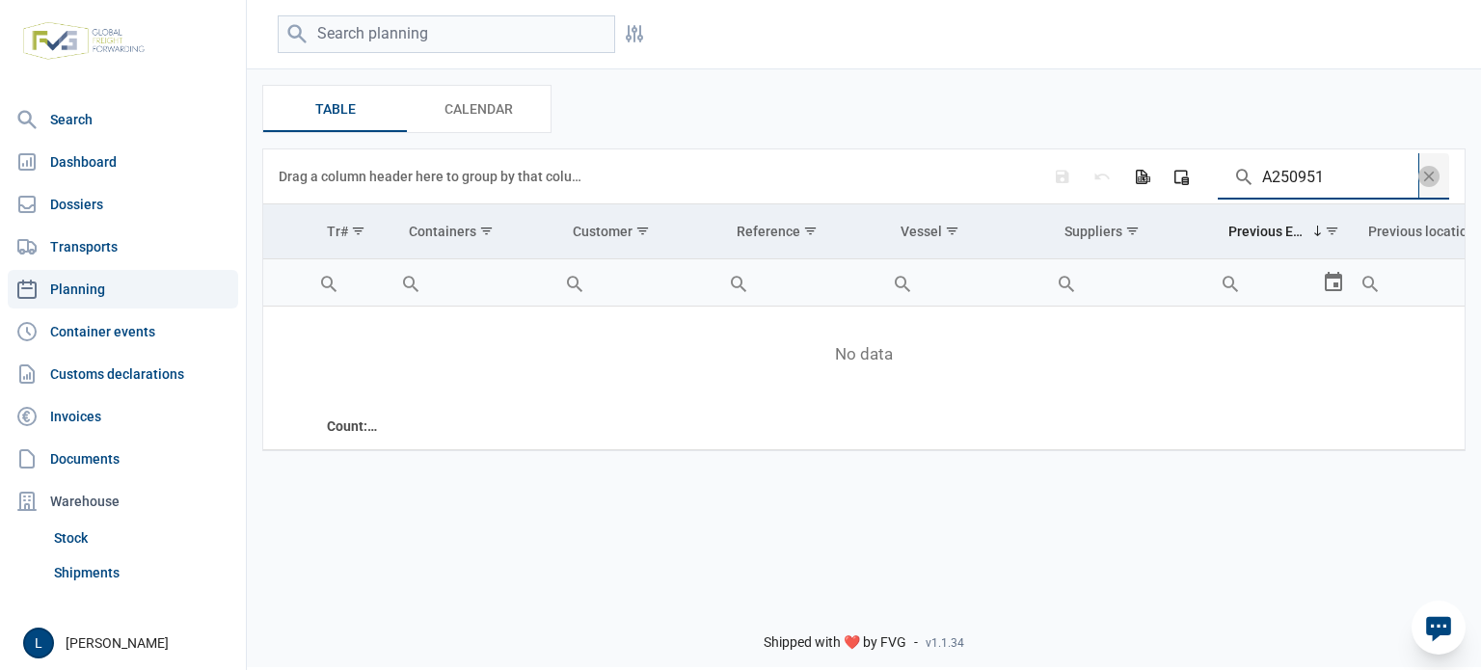
type input "A250951"
